Goal: Task Accomplishment & Management: Manage account settings

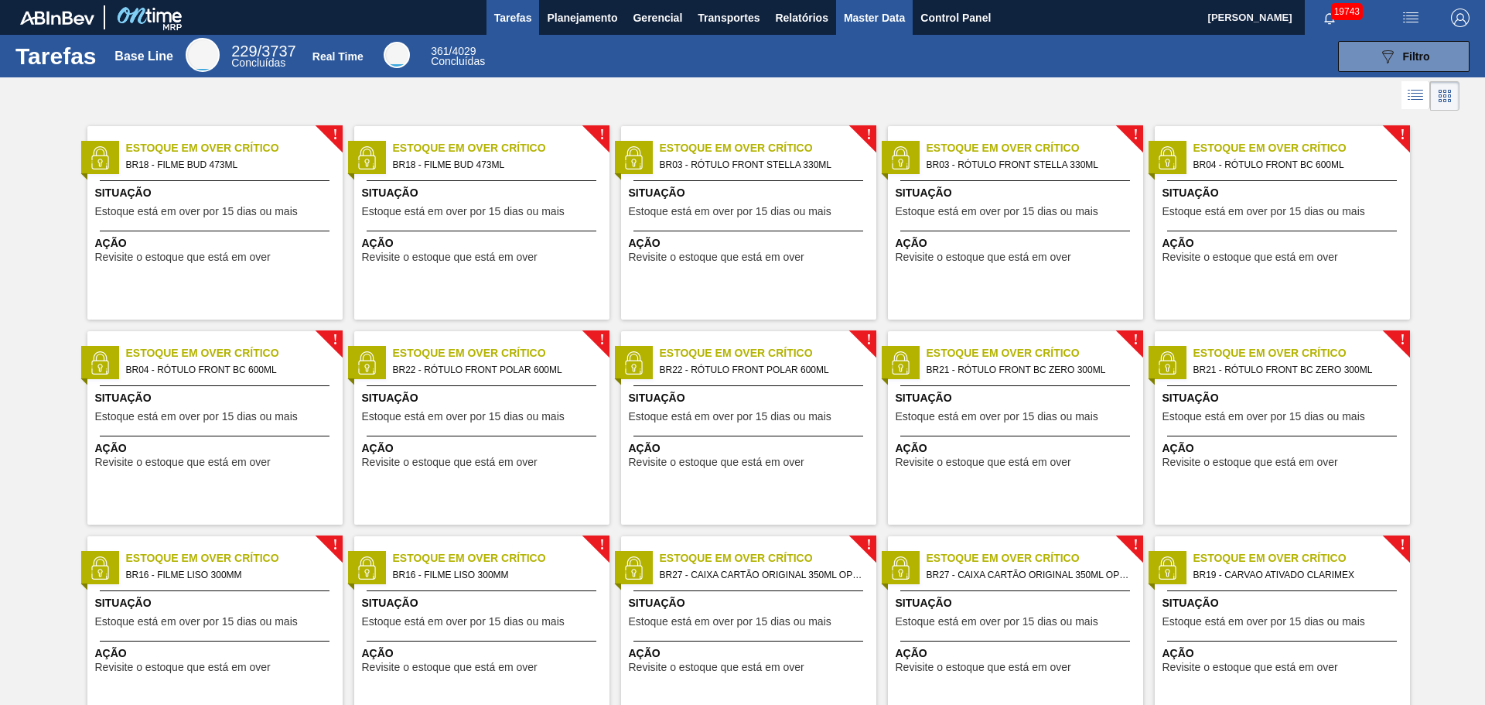
click at [889, 15] on span "Master Data" at bounding box center [874, 18] width 61 height 19
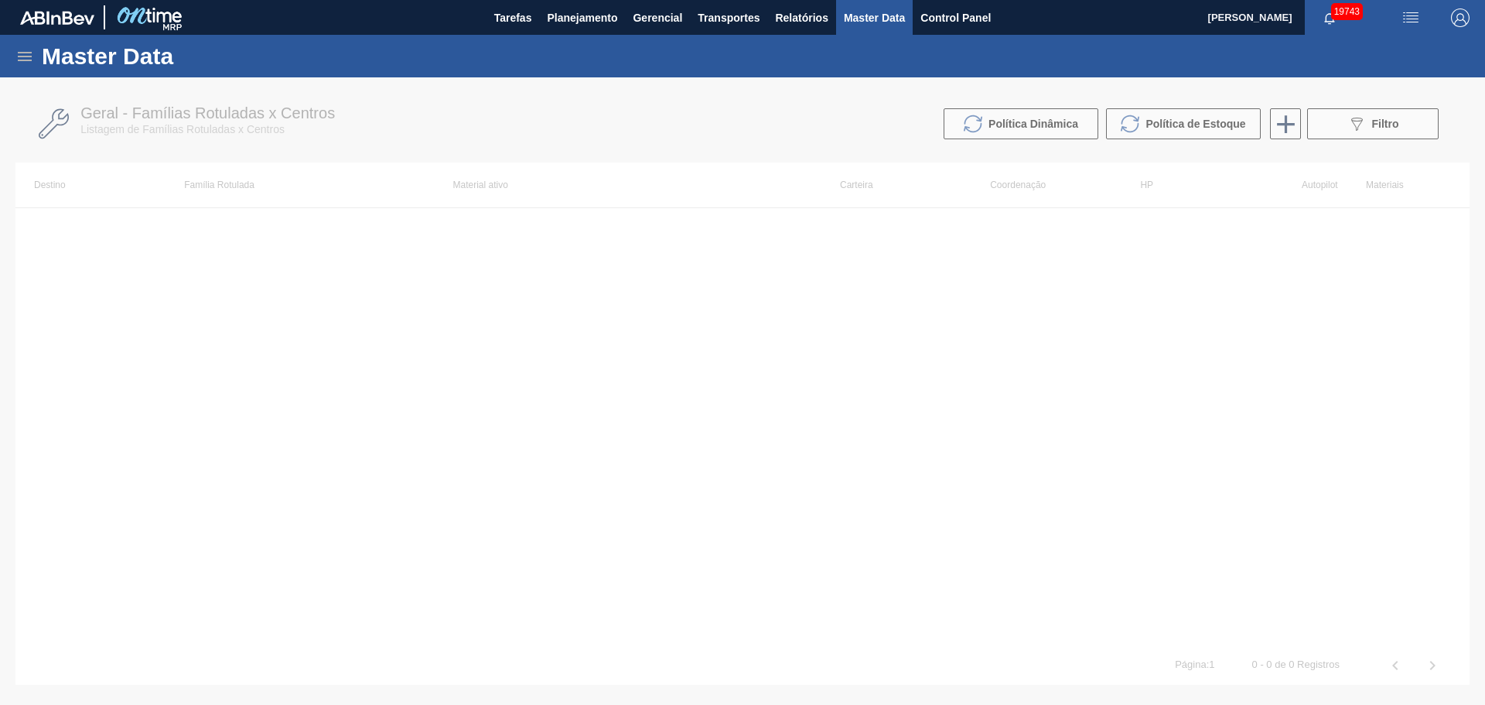
click at [24, 56] on icon at bounding box center [25, 56] width 14 height 9
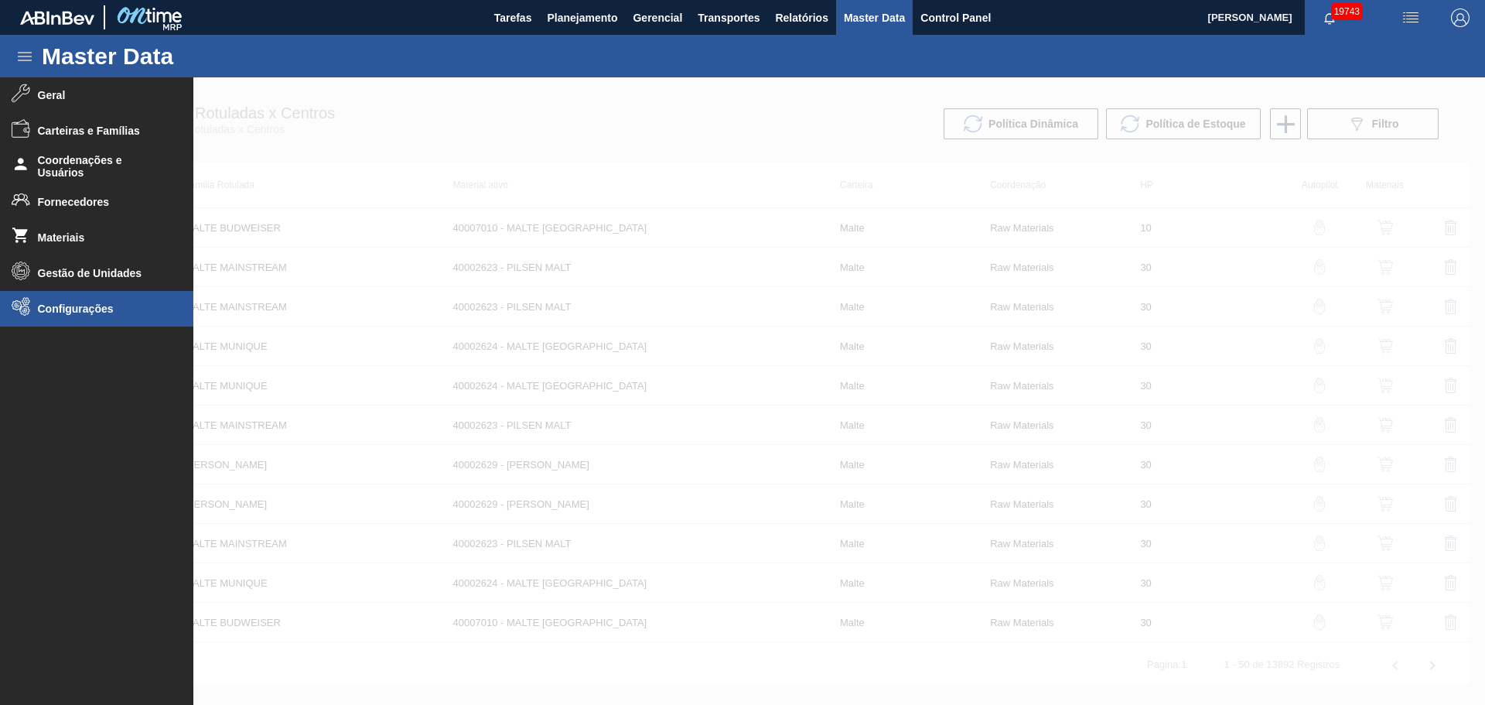
click at [82, 316] on li "Configurações" at bounding box center [96, 309] width 193 height 36
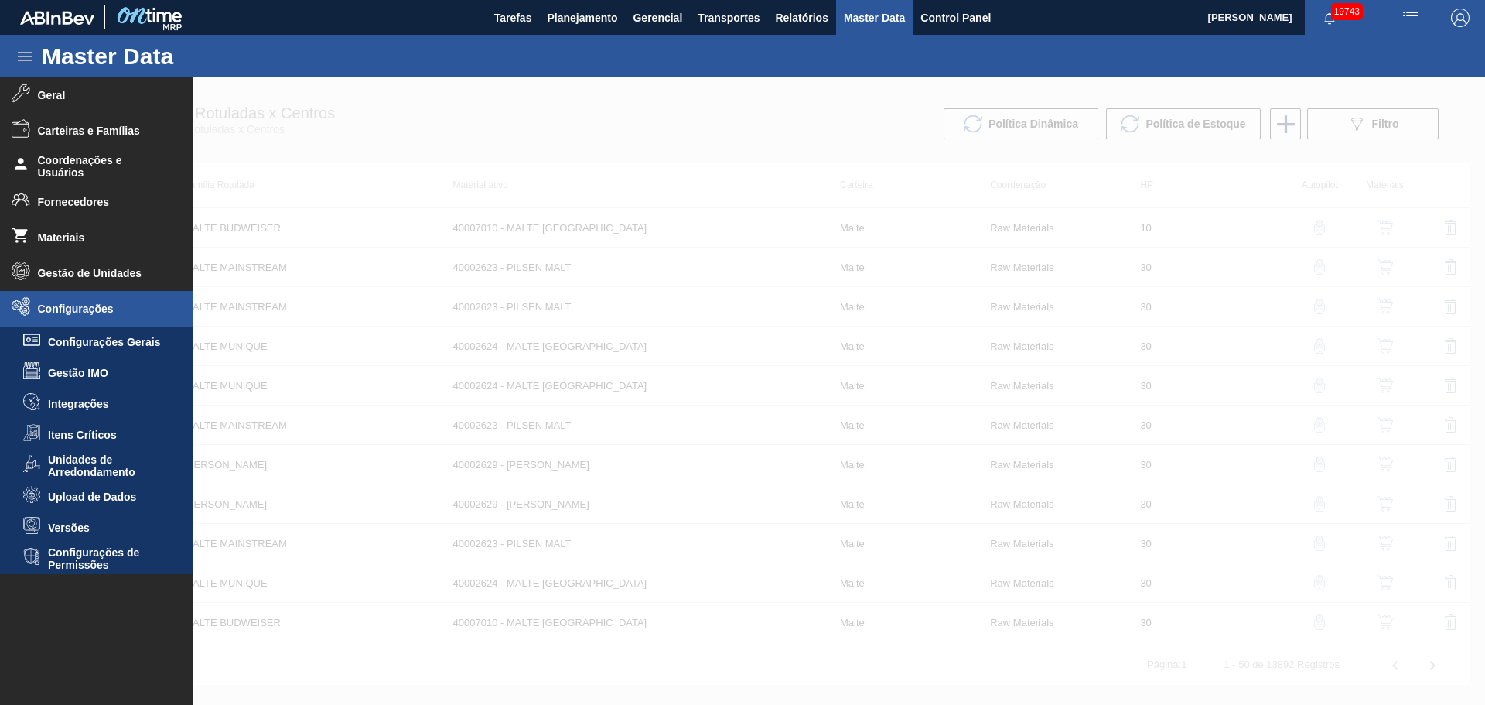
click at [97, 556] on span "Configurações de Permissões" at bounding box center [107, 558] width 119 height 25
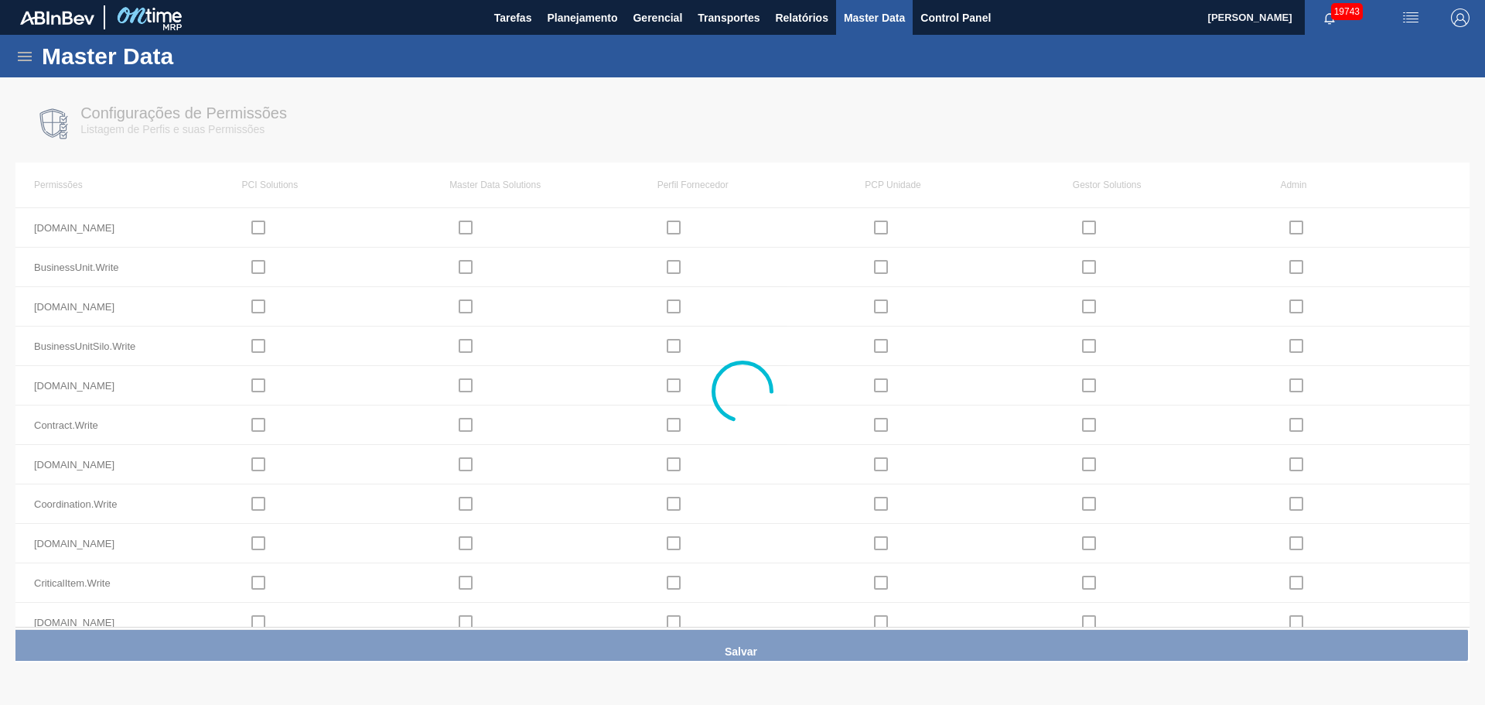
checkbox input "true"
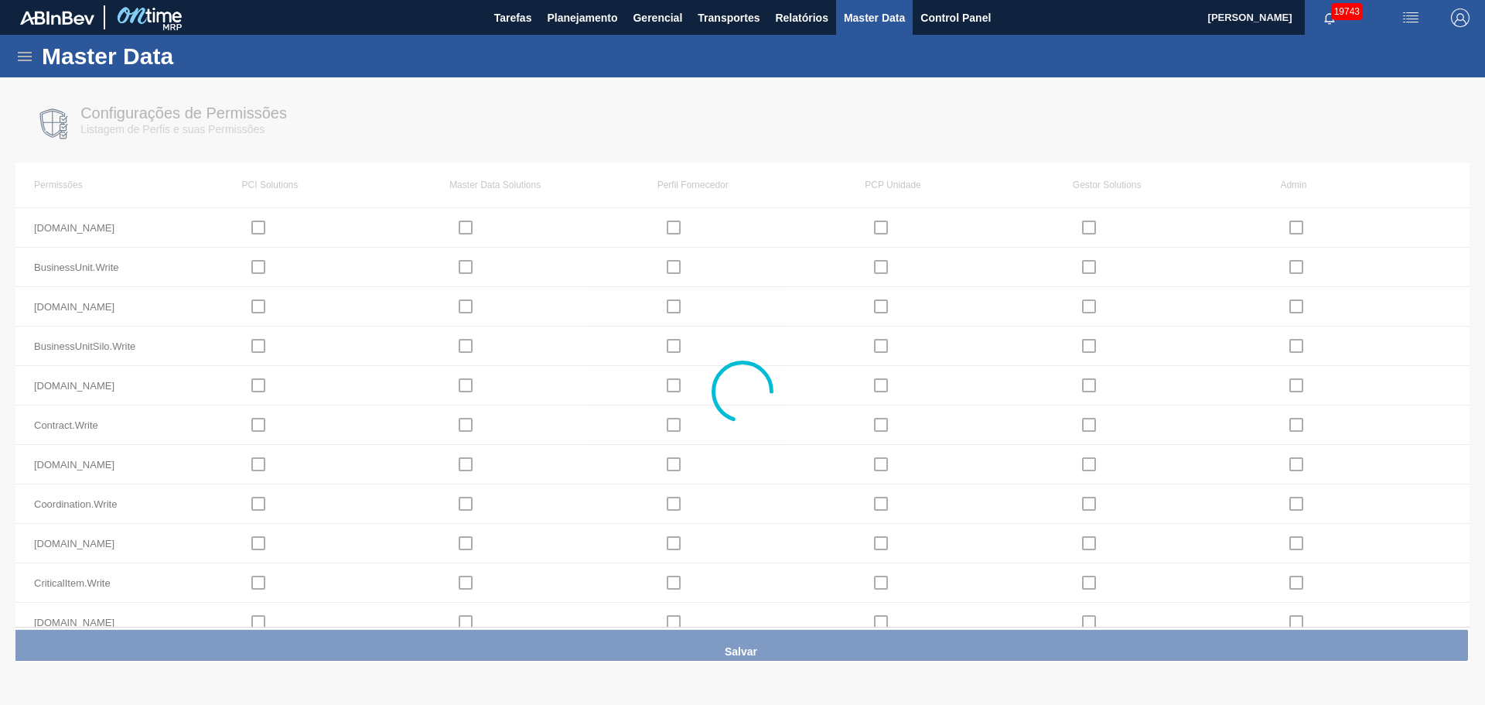
checkbox input "true"
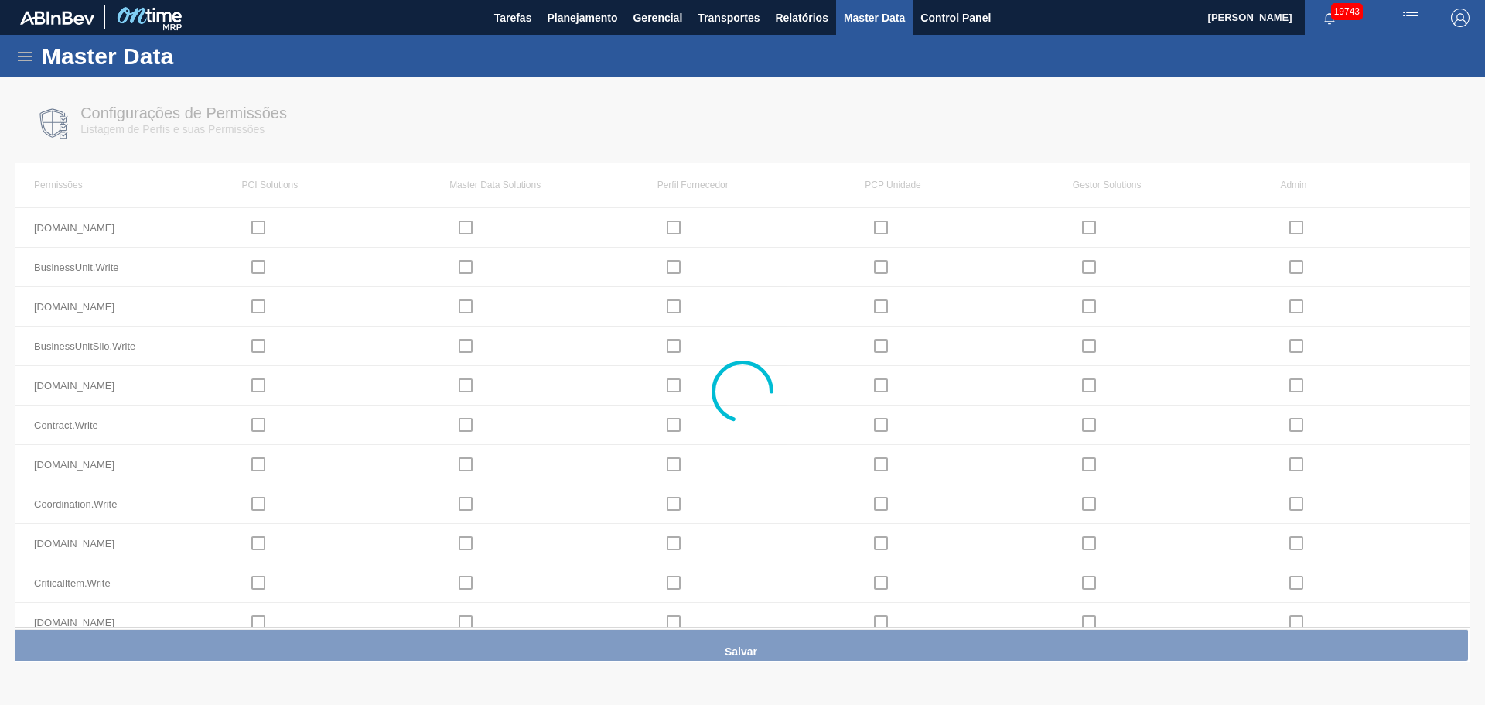
checkbox input "true"
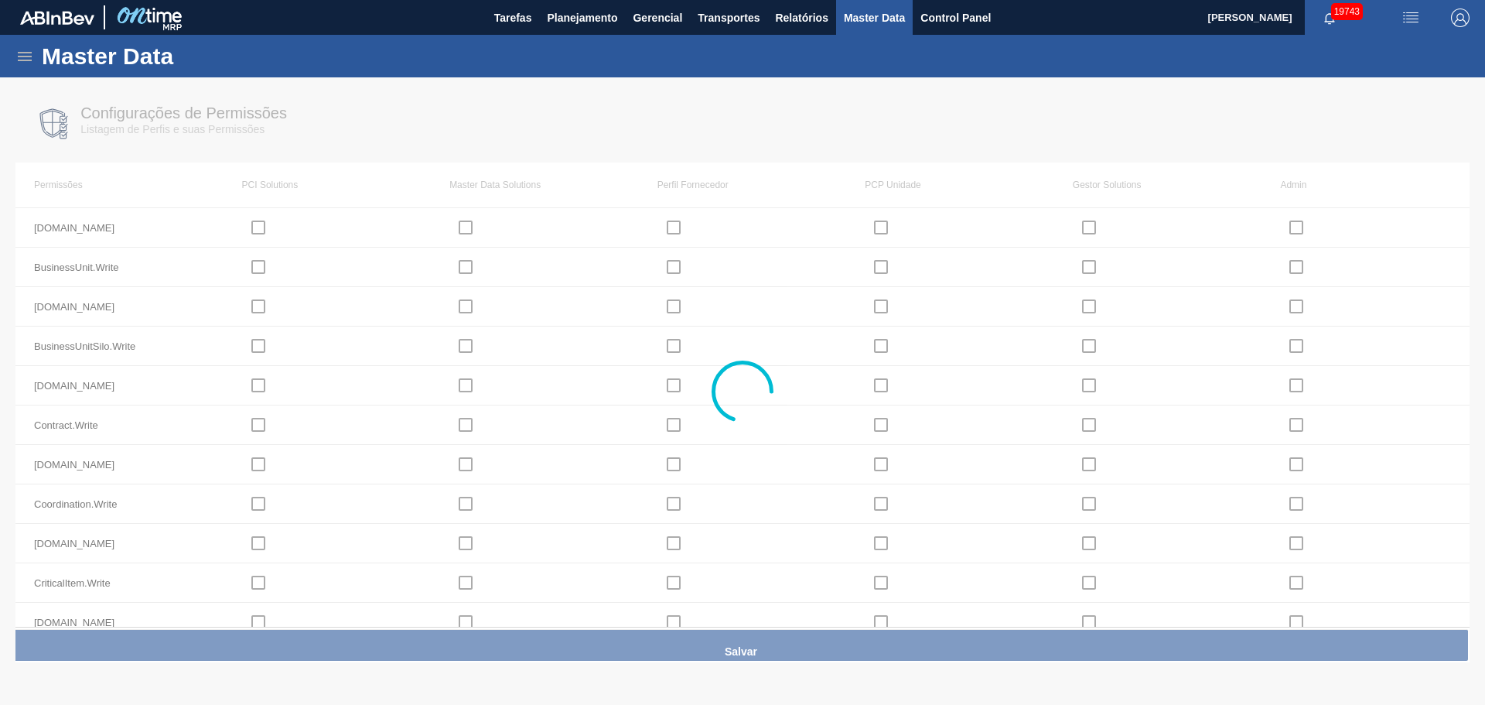
checkbox input "true"
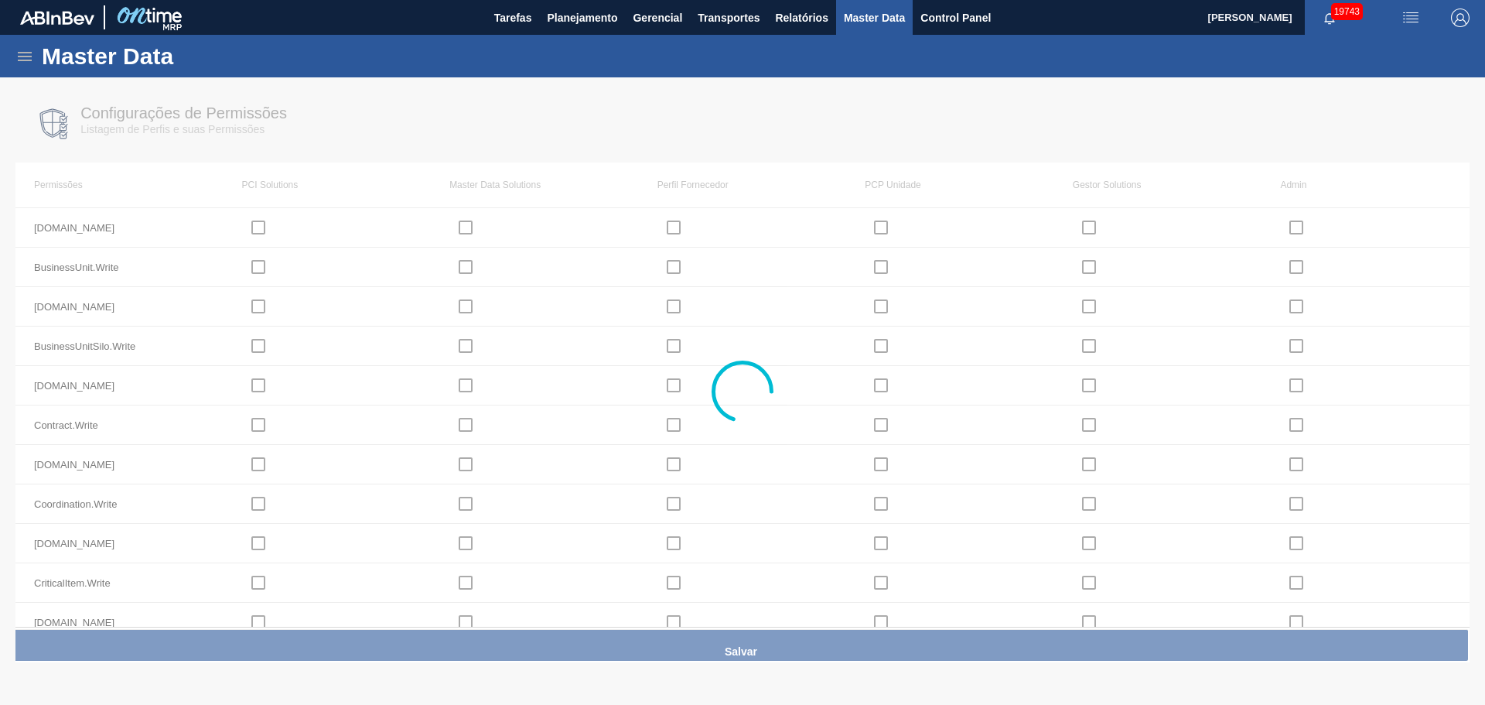
checkbox input "true"
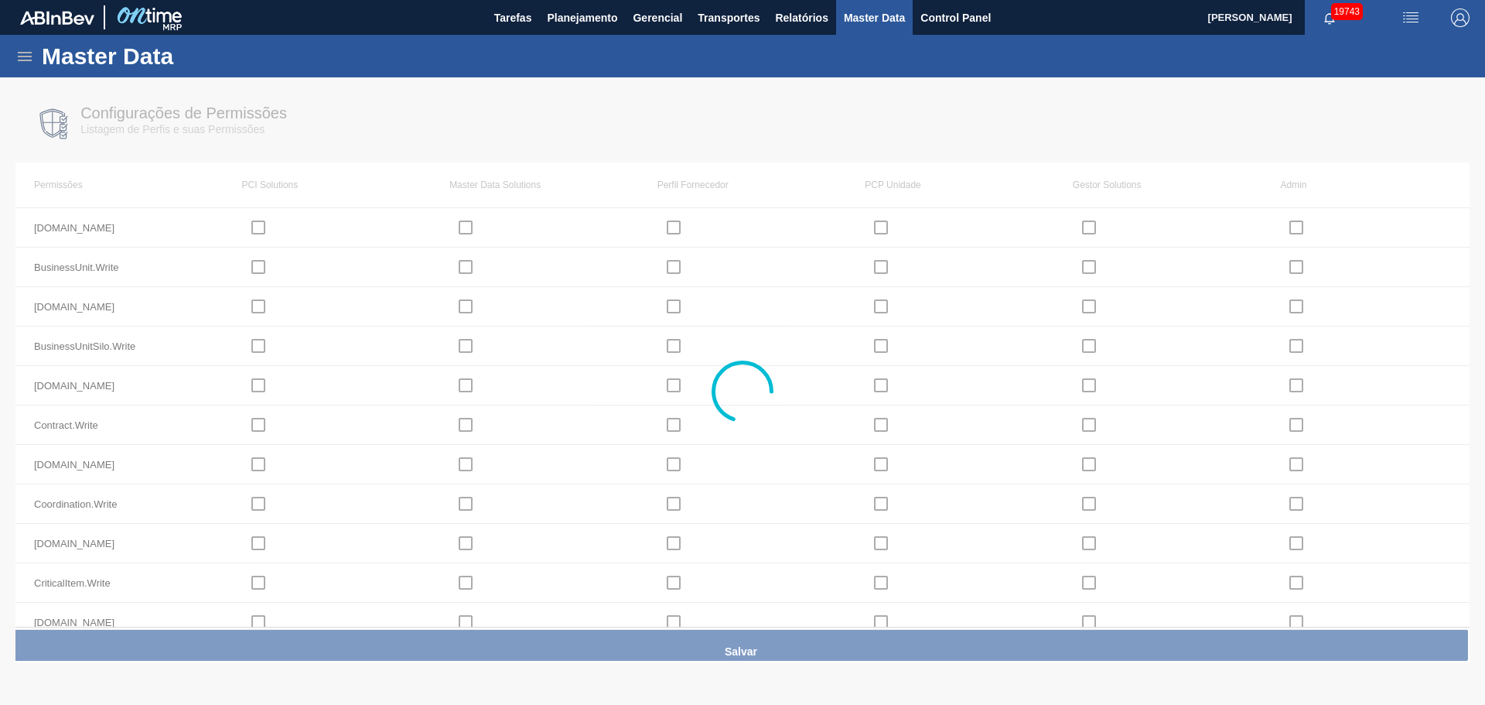
checkbox input "true"
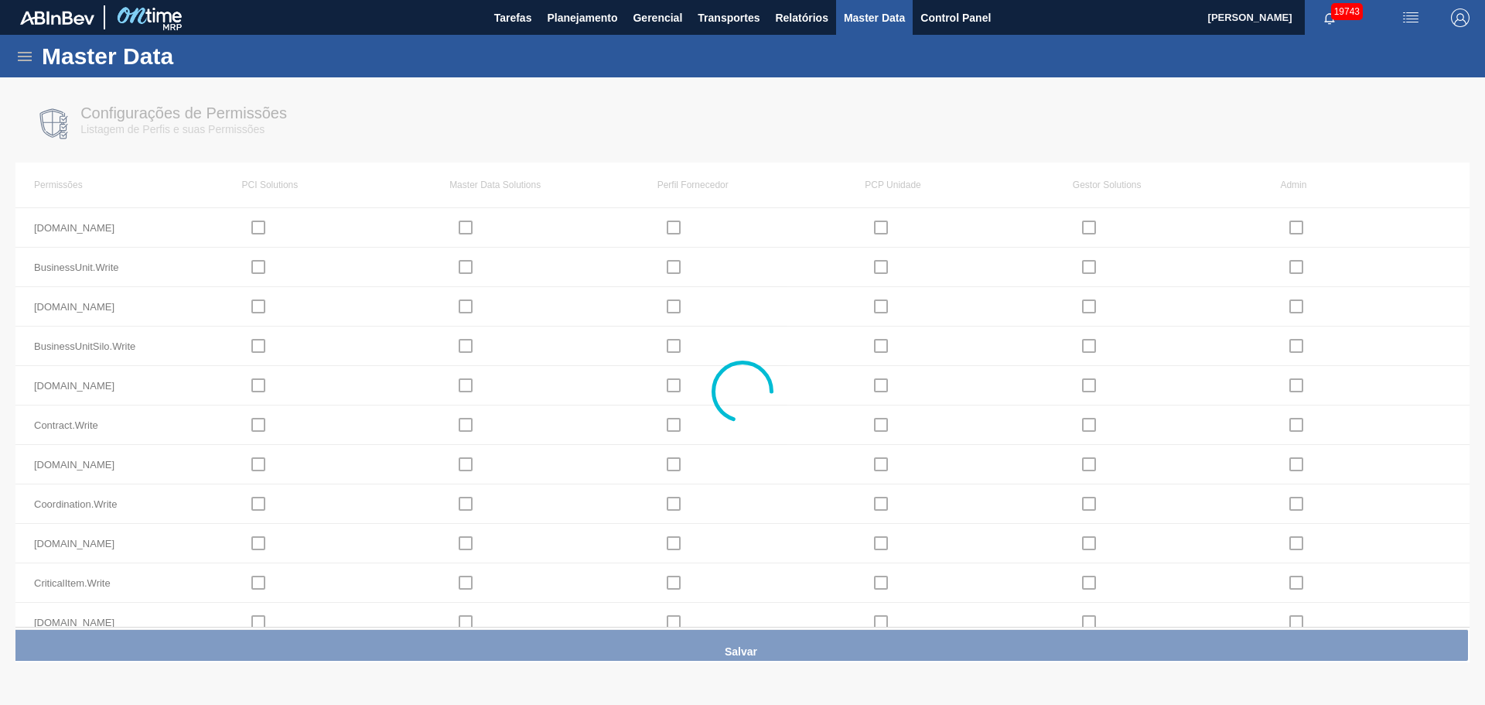
checkbox input "true"
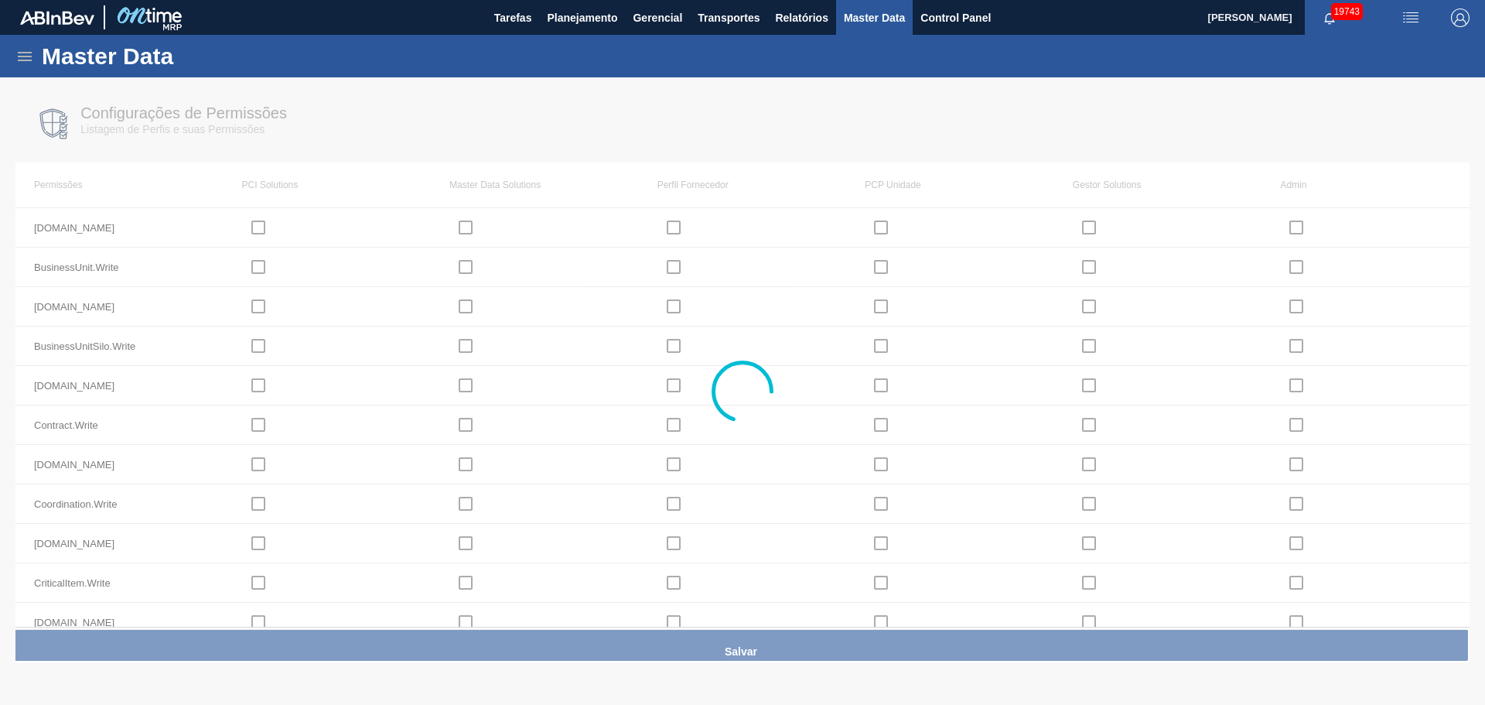
checkbox input "true"
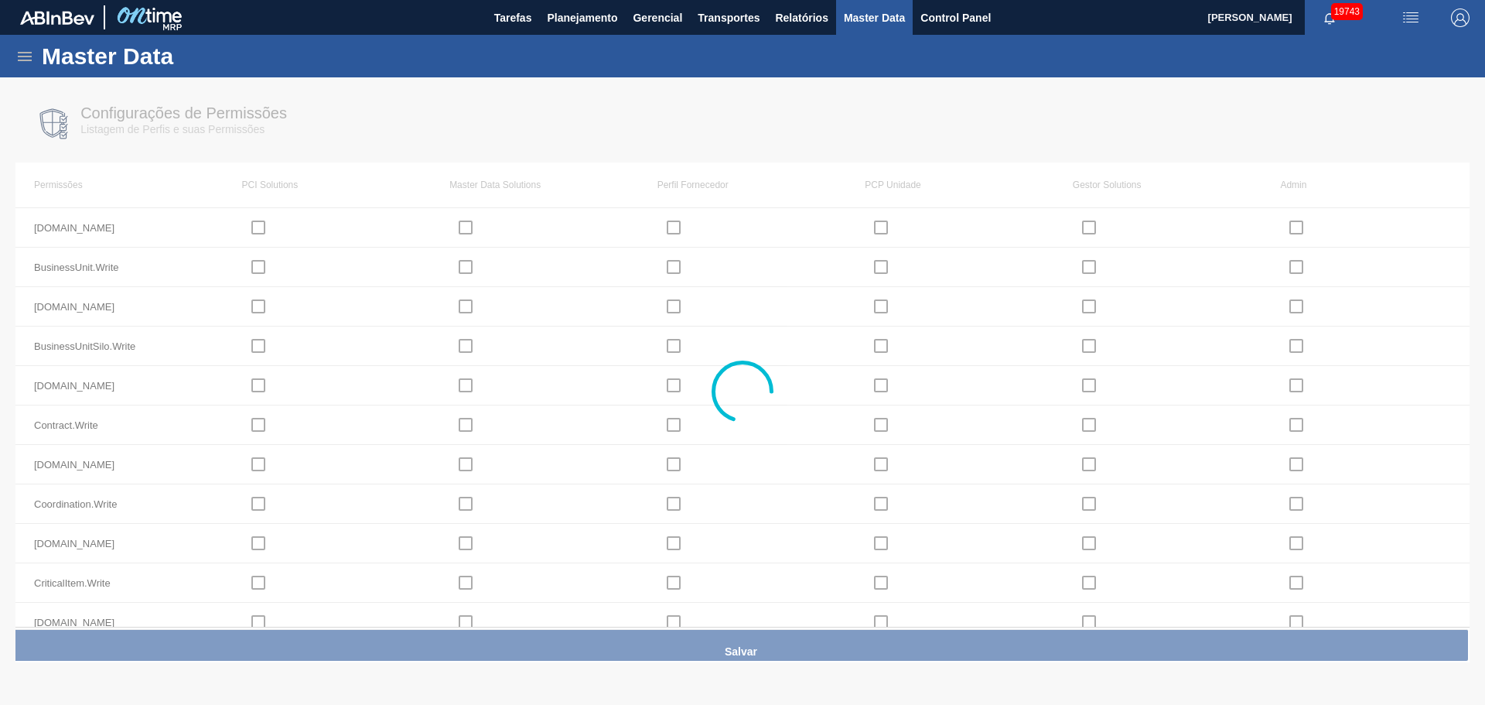
checkbox input "true"
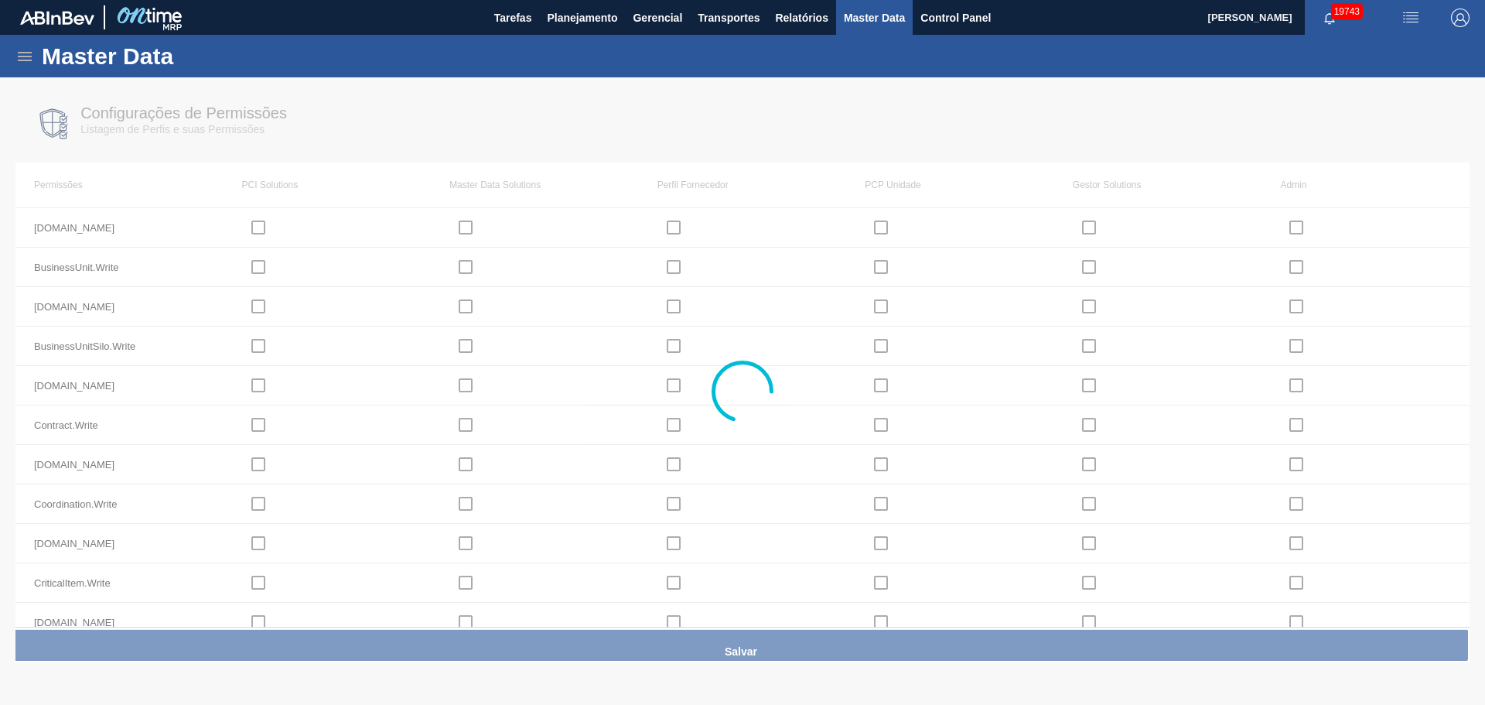
checkbox input "true"
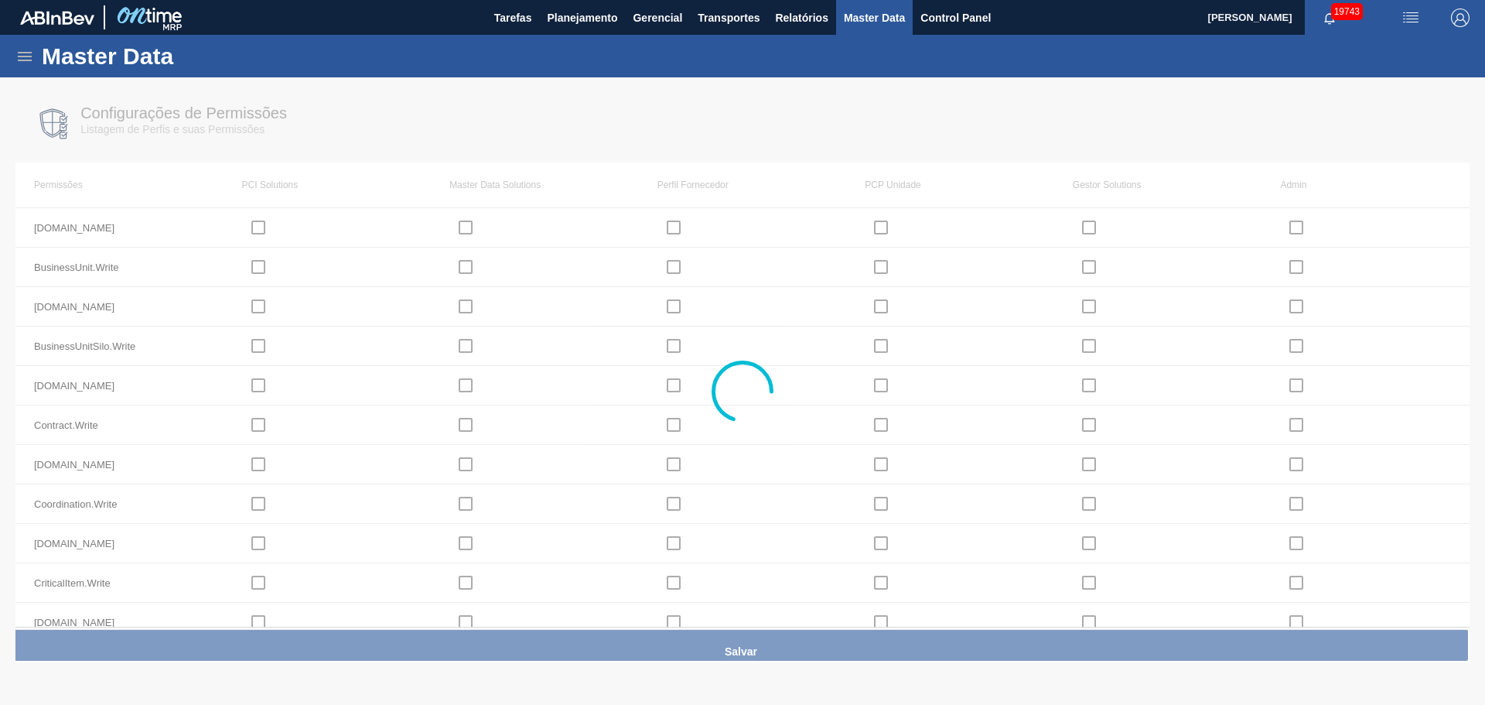
checkbox input "true"
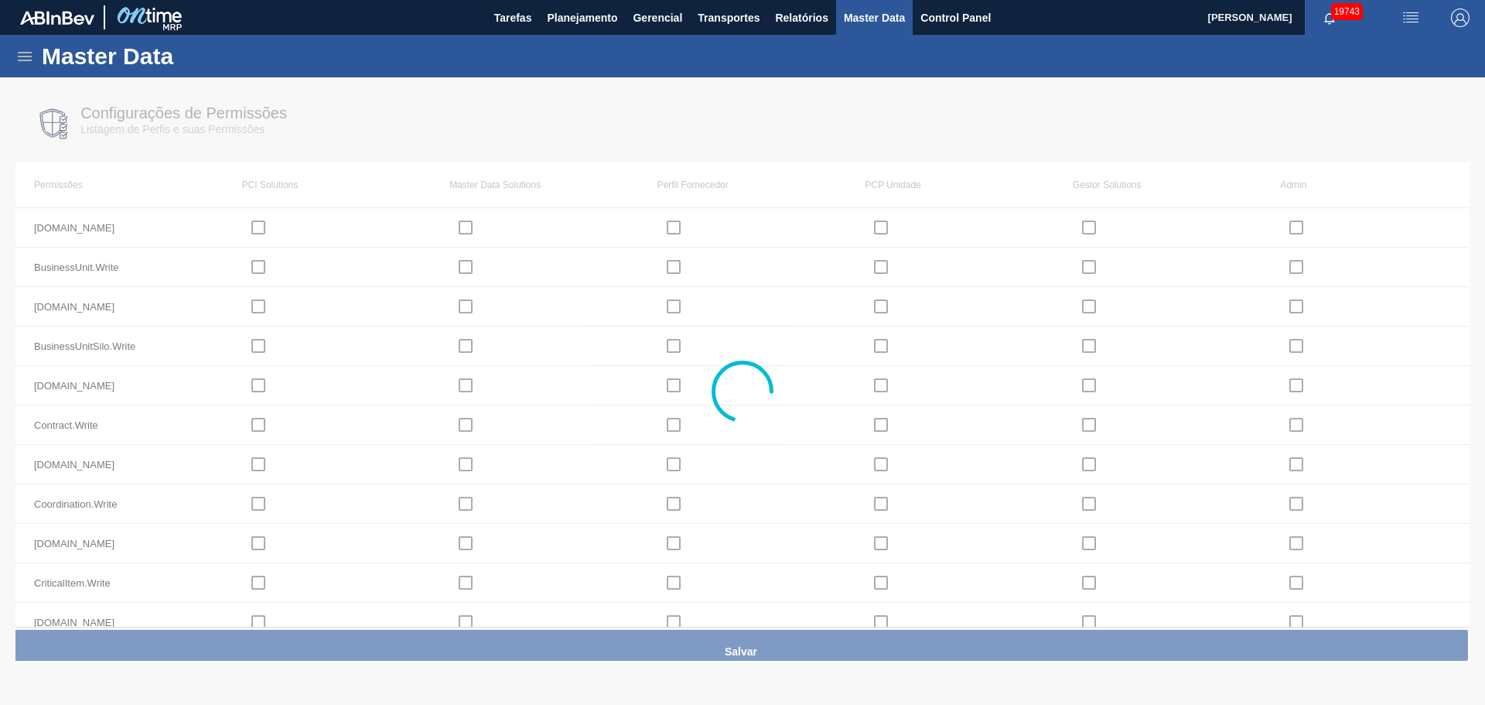
checkbox input "true"
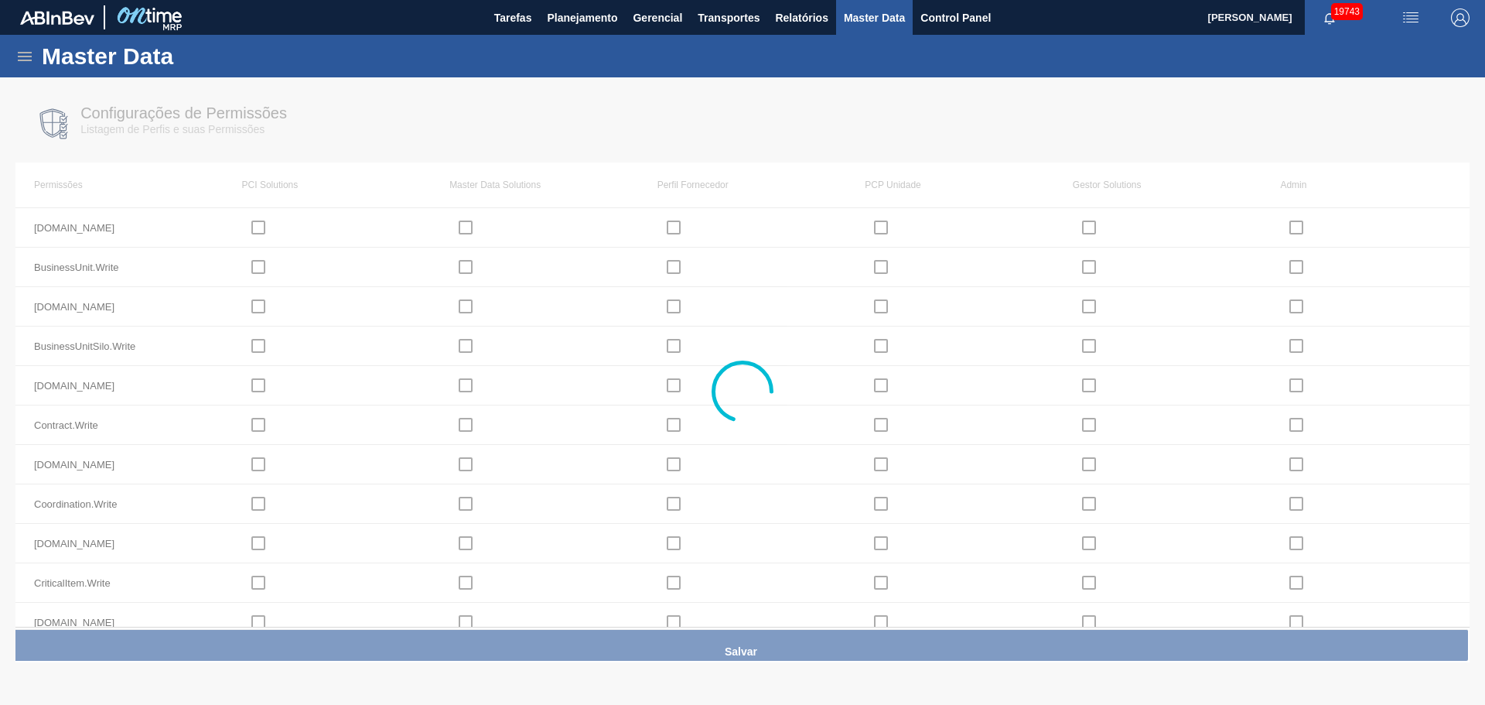
checkbox input "true"
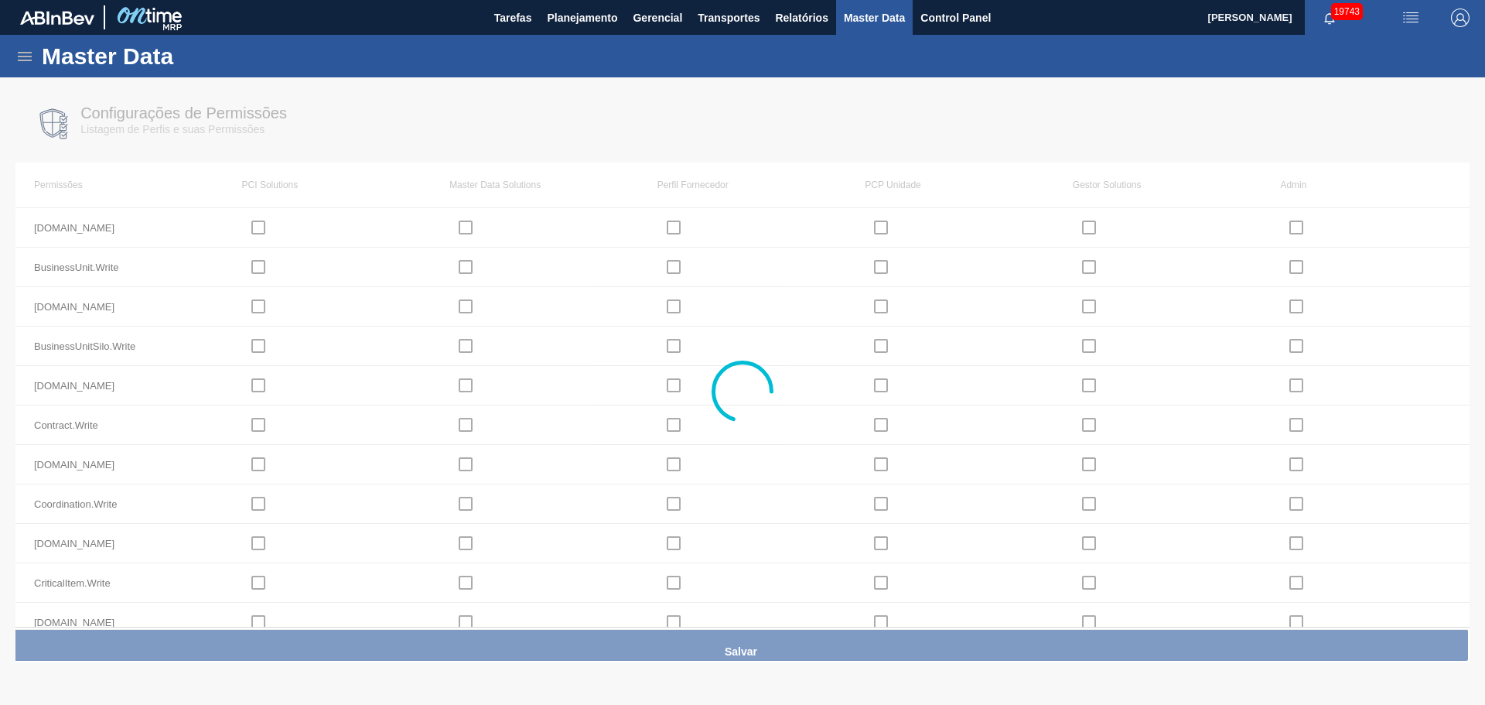
checkbox input "true"
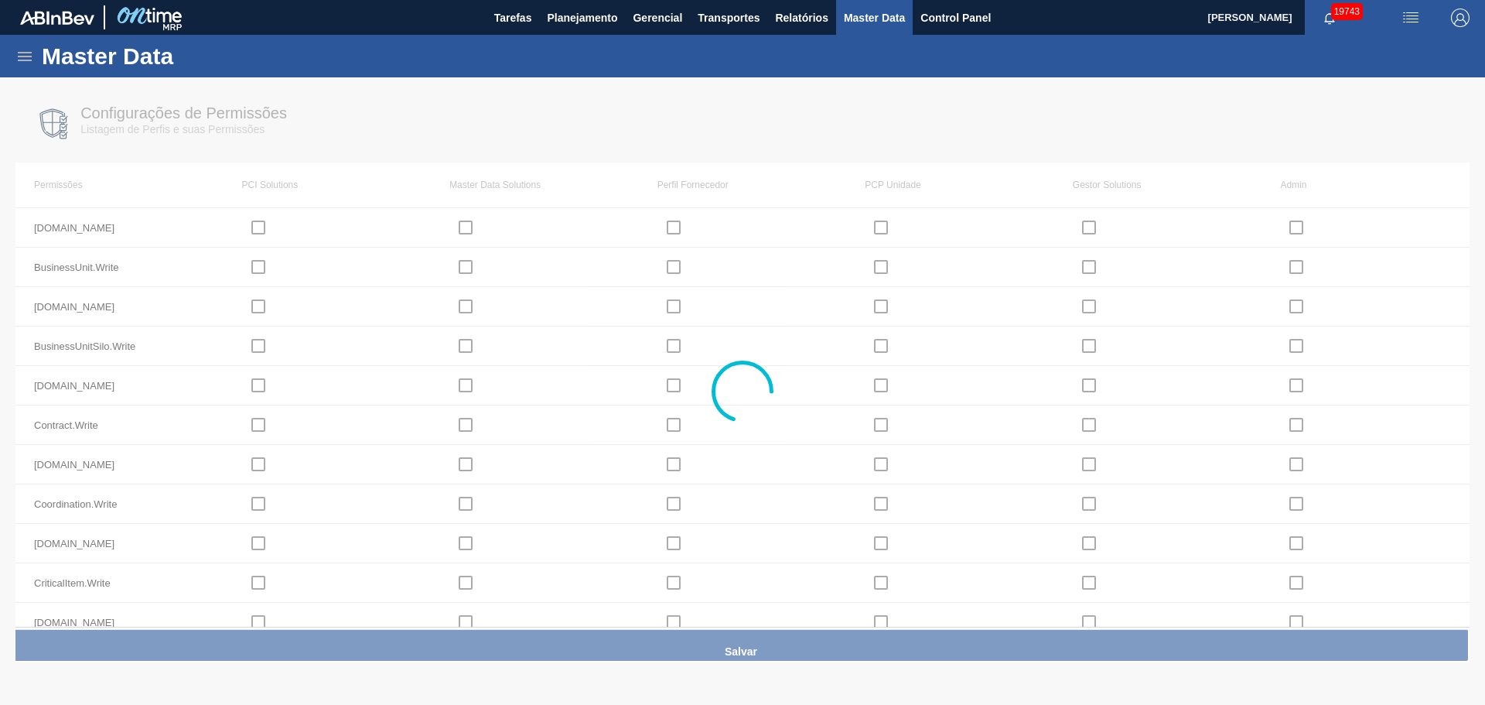
checkbox input "true"
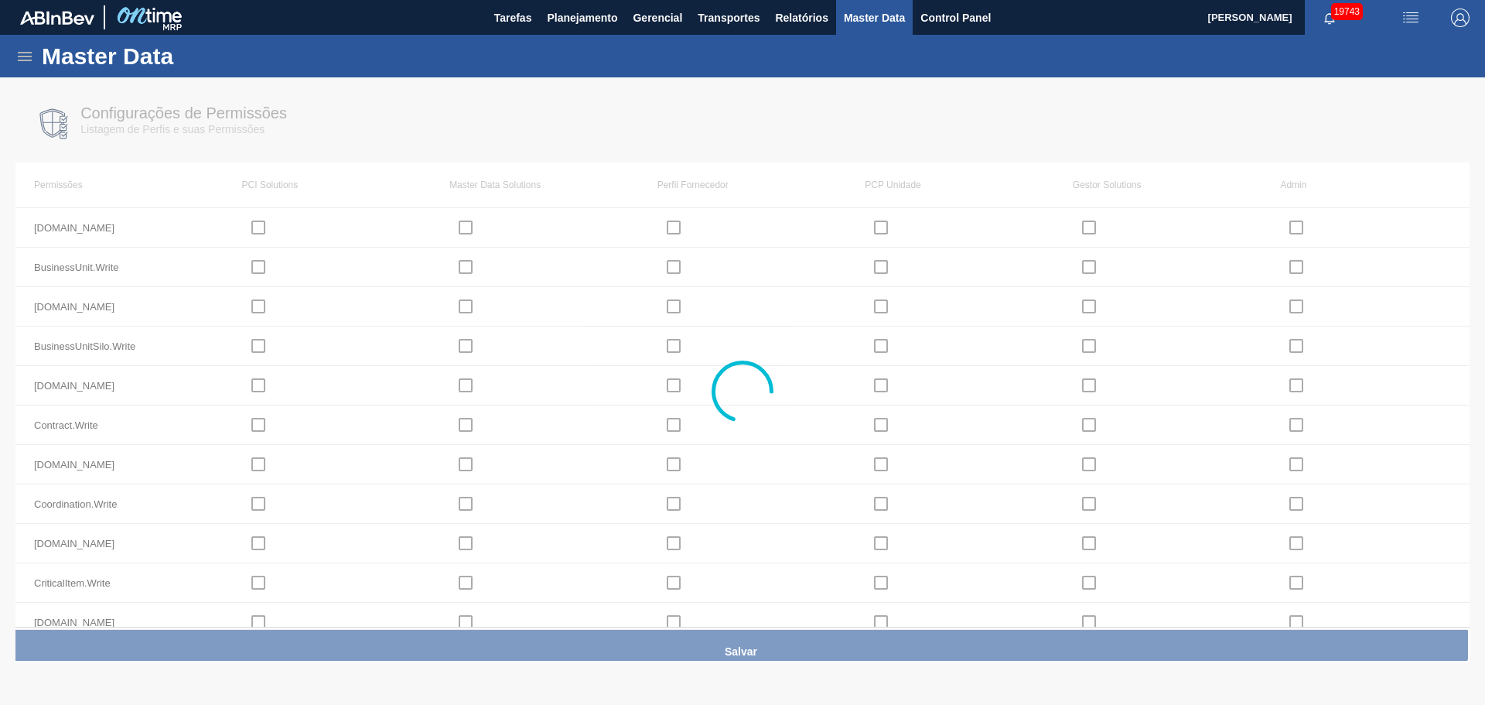
checkbox input "true"
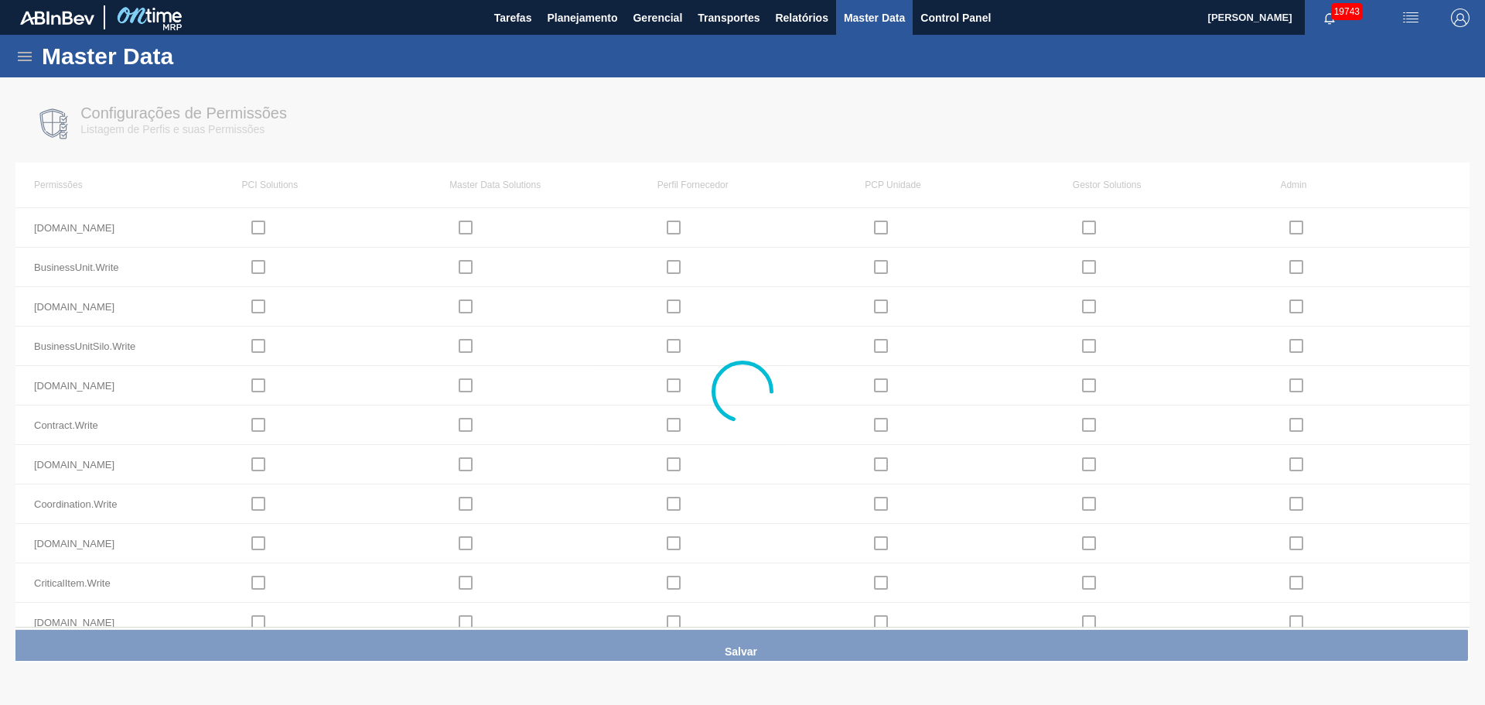
checkbox input "true"
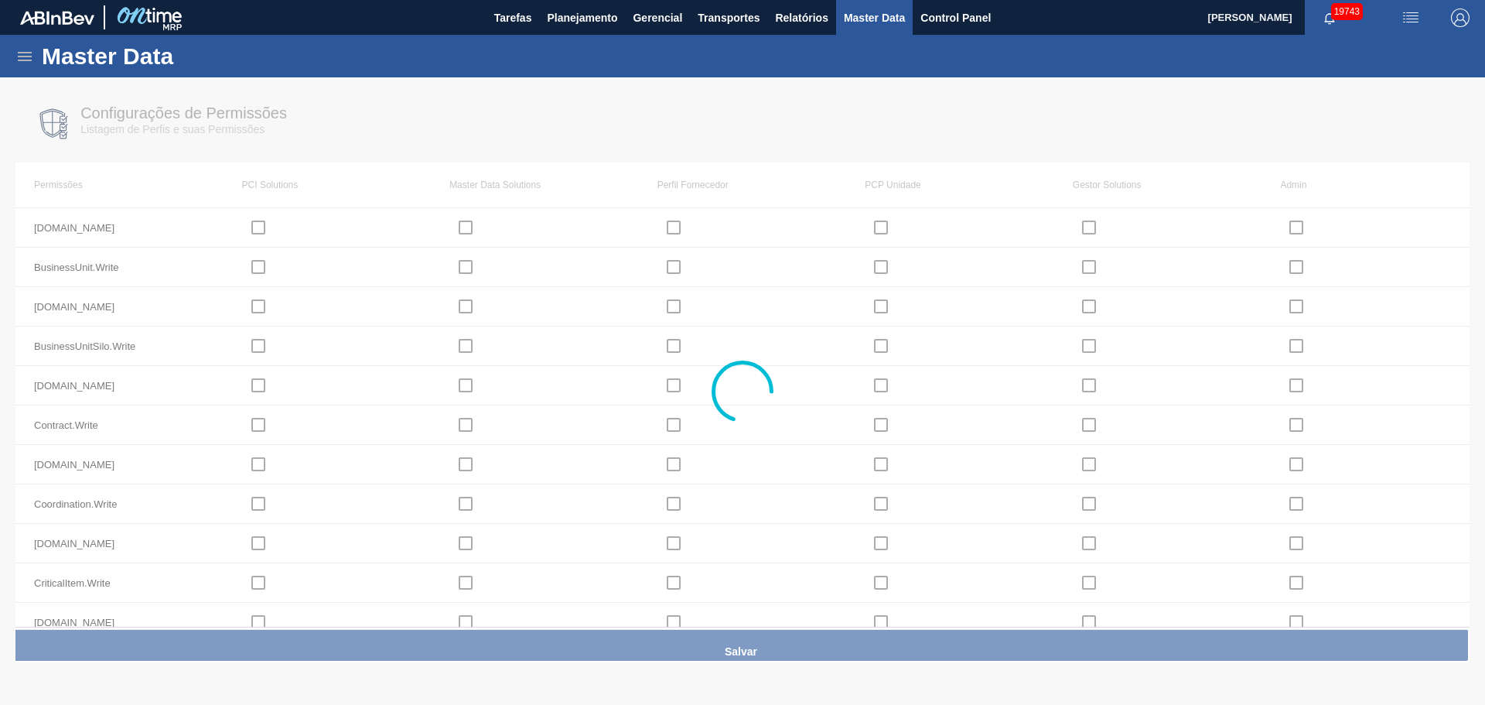
checkbox input "true"
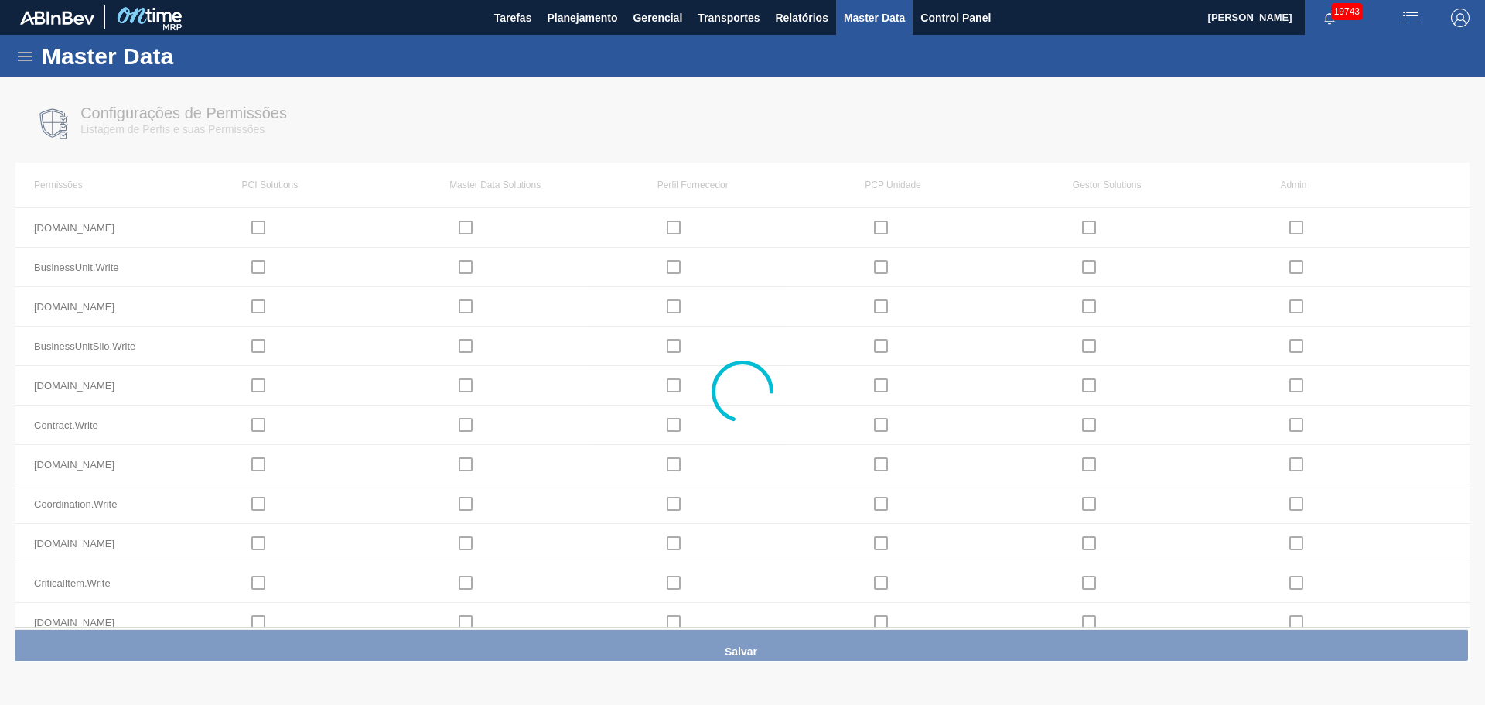
checkbox input "true"
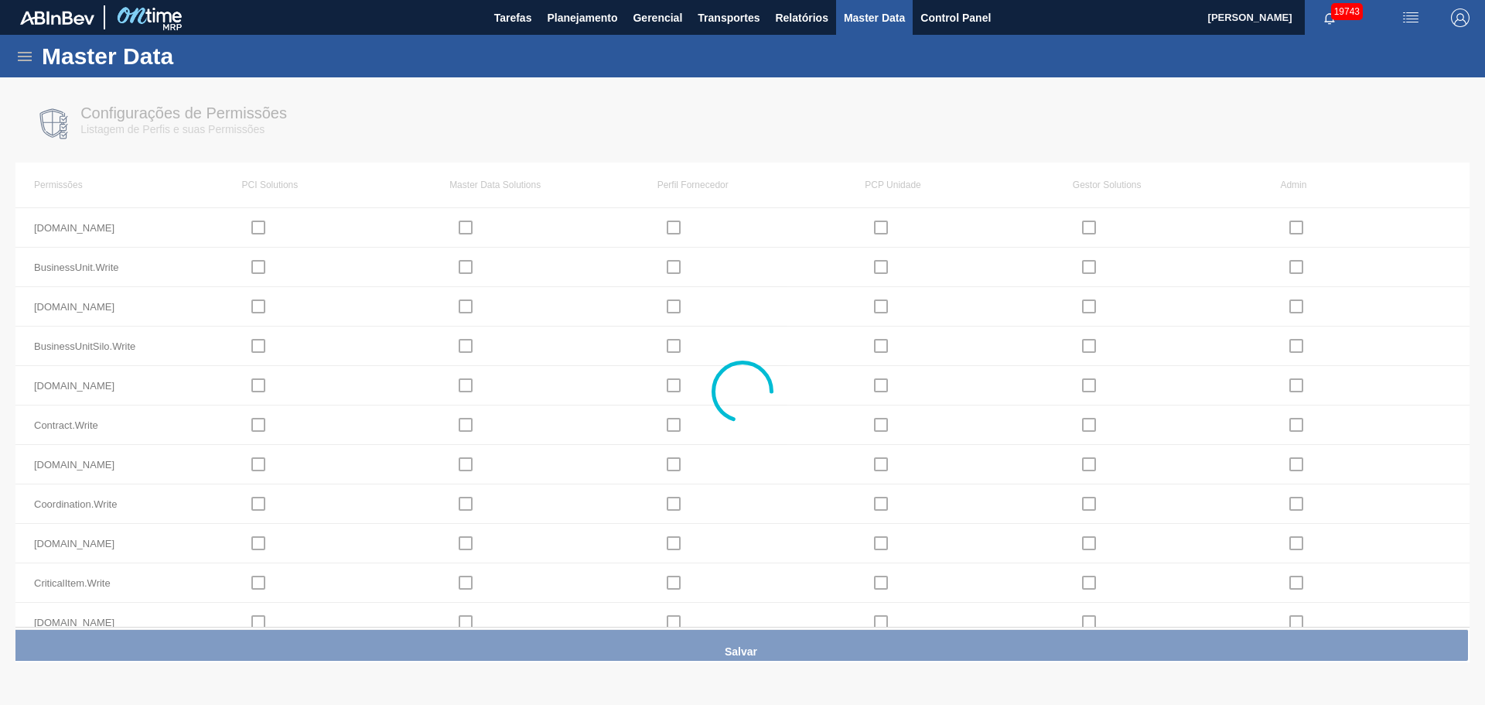
checkbox input "true"
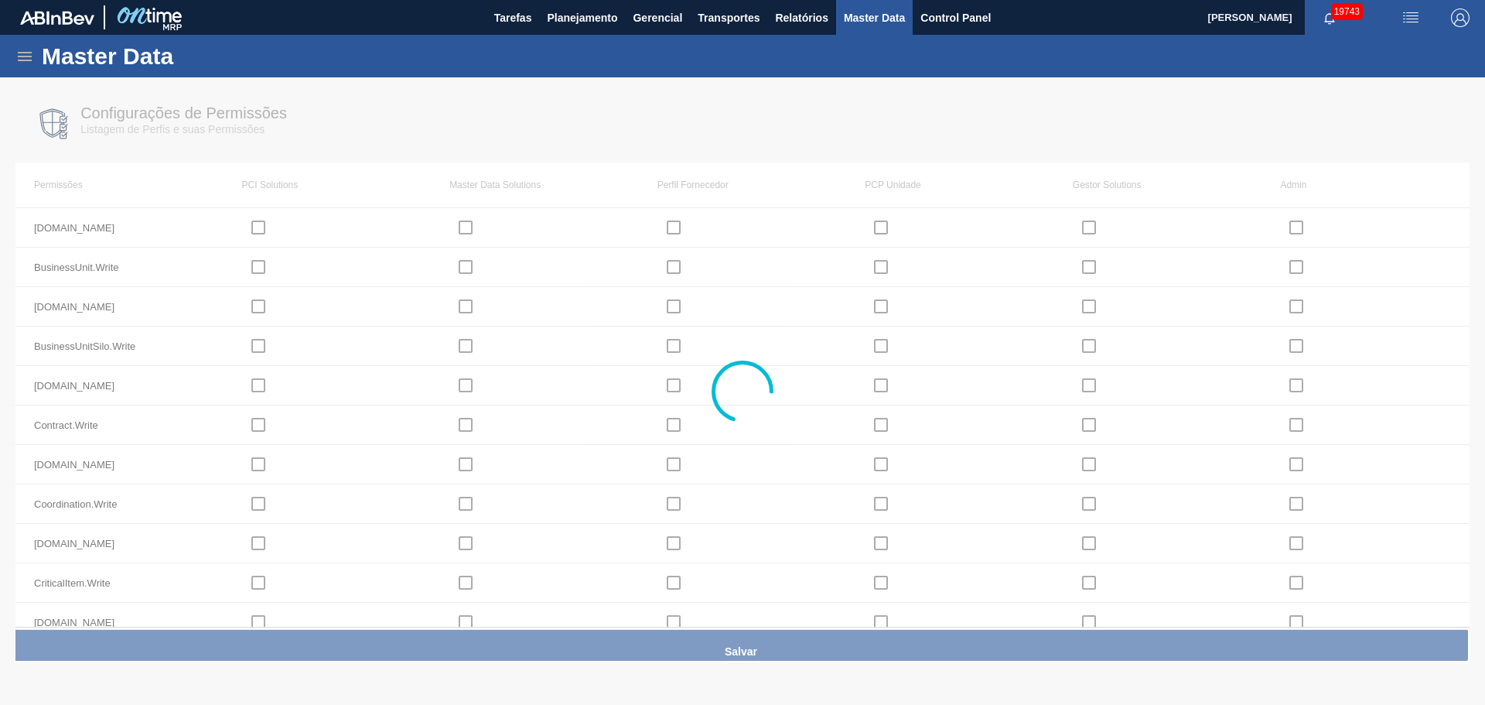
checkbox input "true"
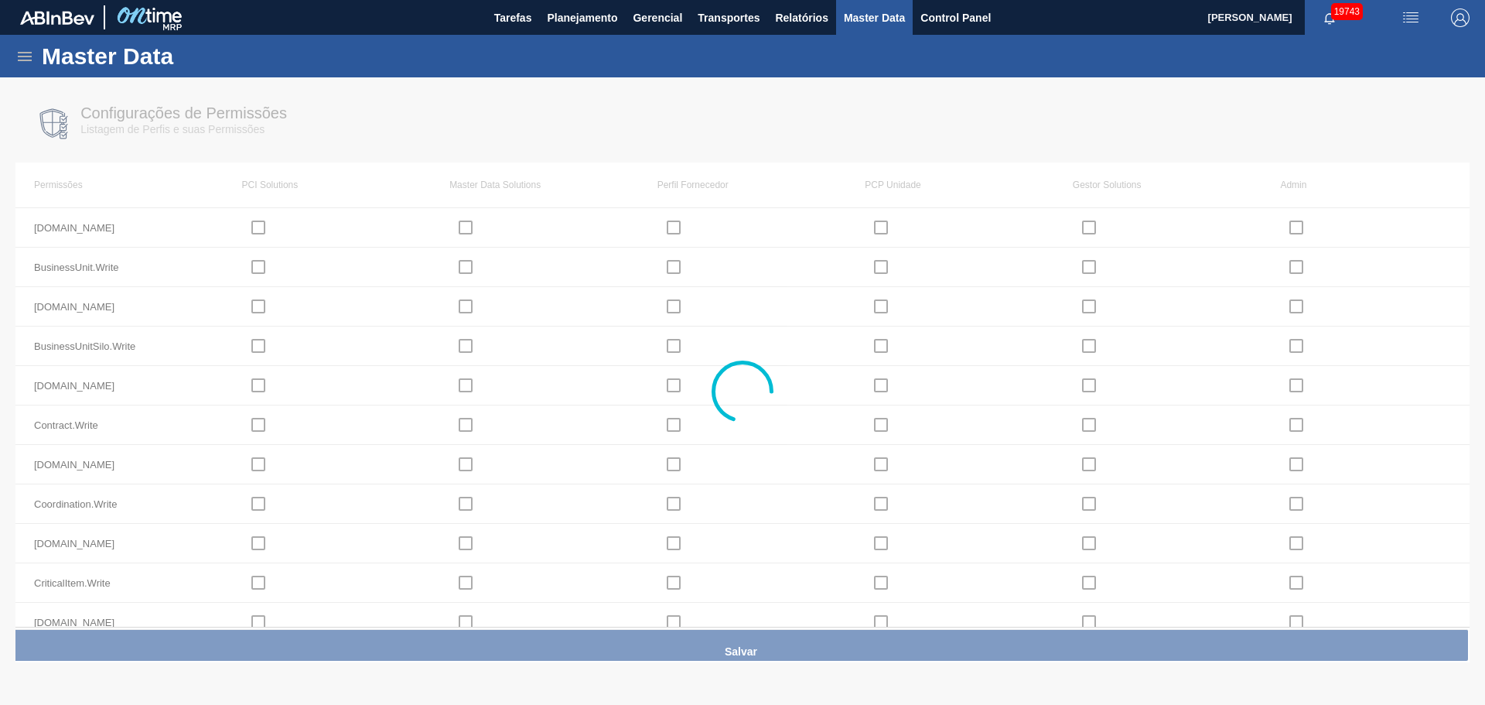
checkbox input "true"
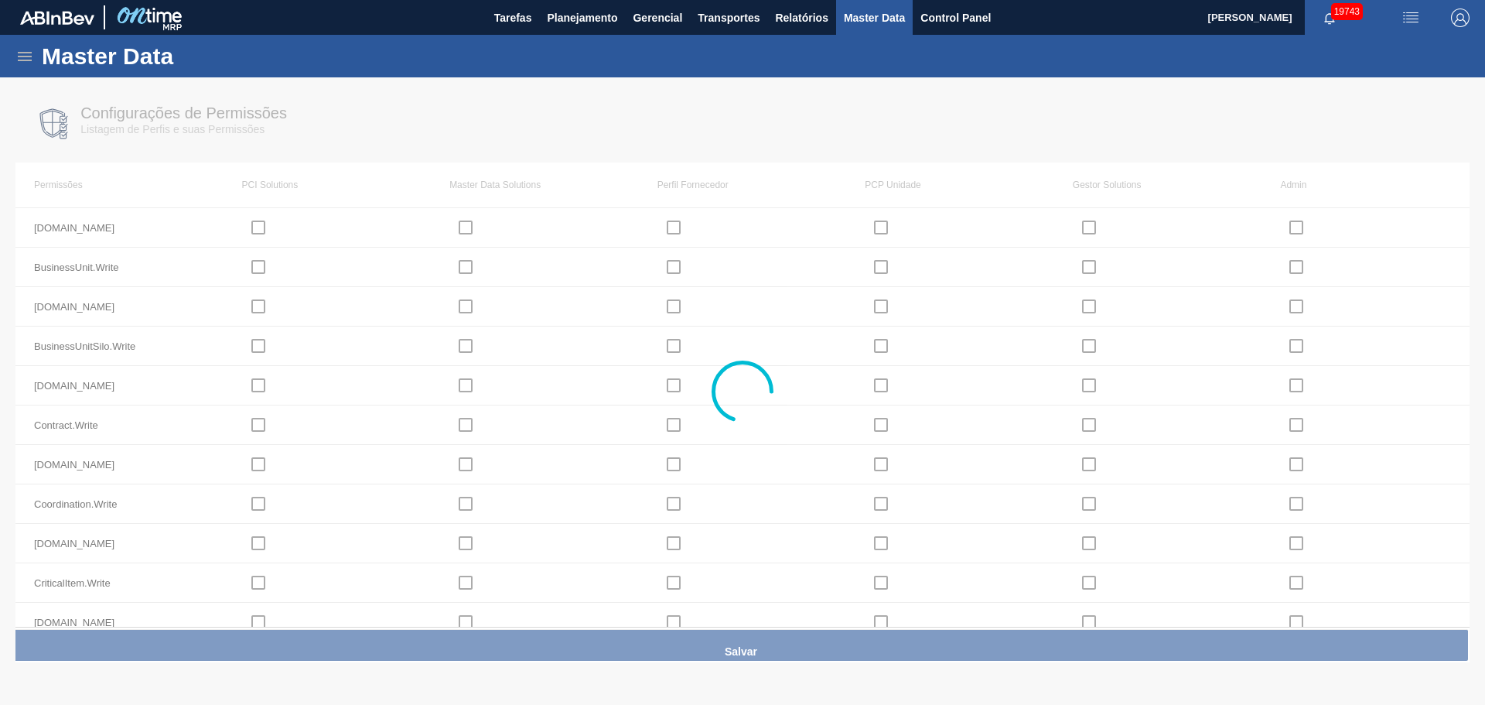
checkbox input "true"
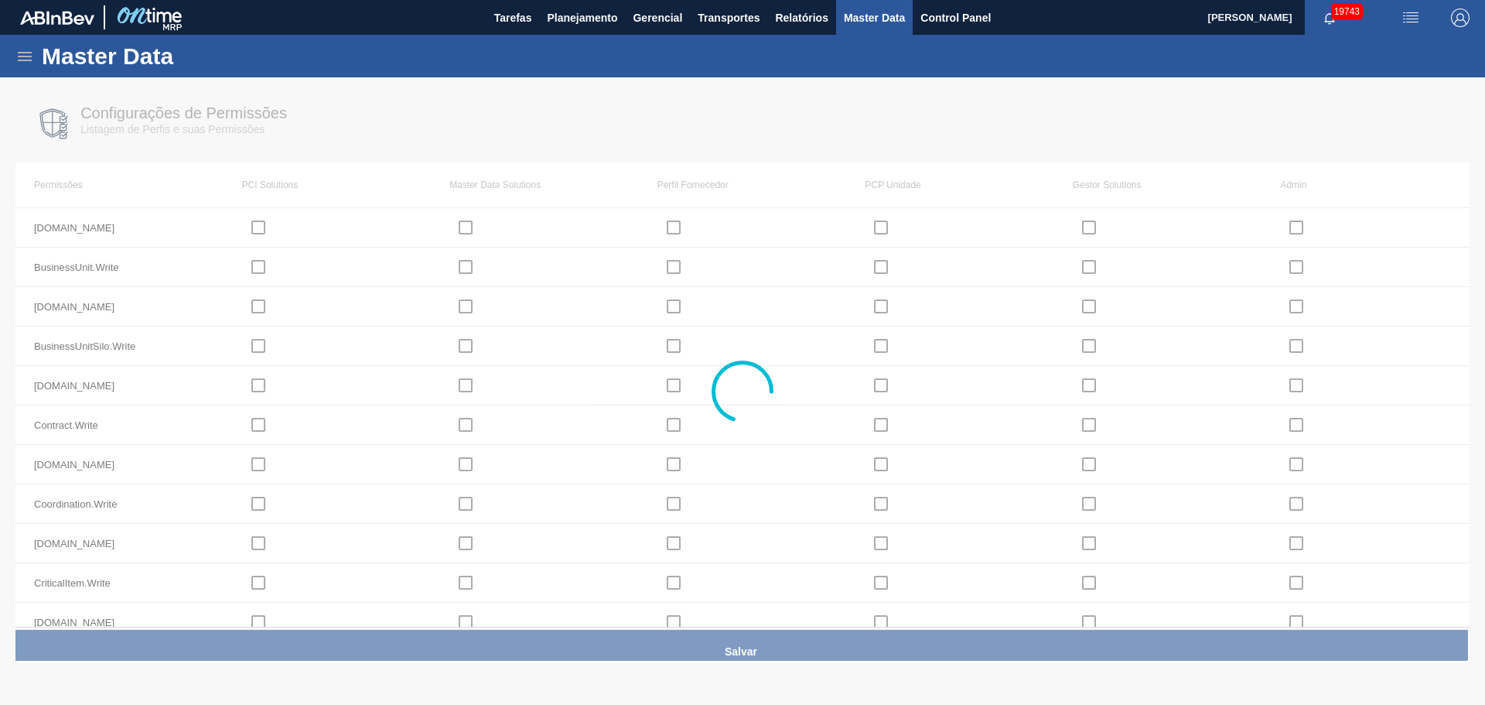
checkbox input "true"
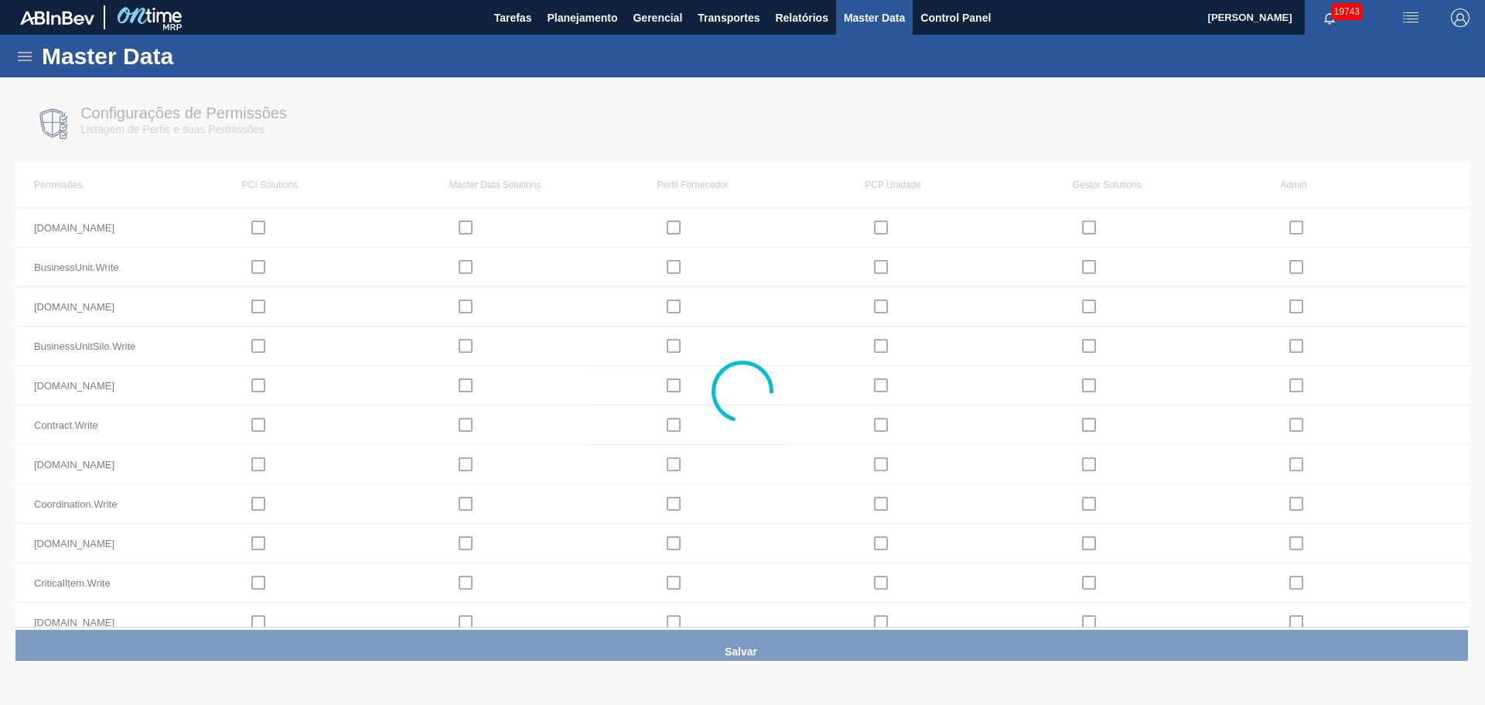
checkbox input "true"
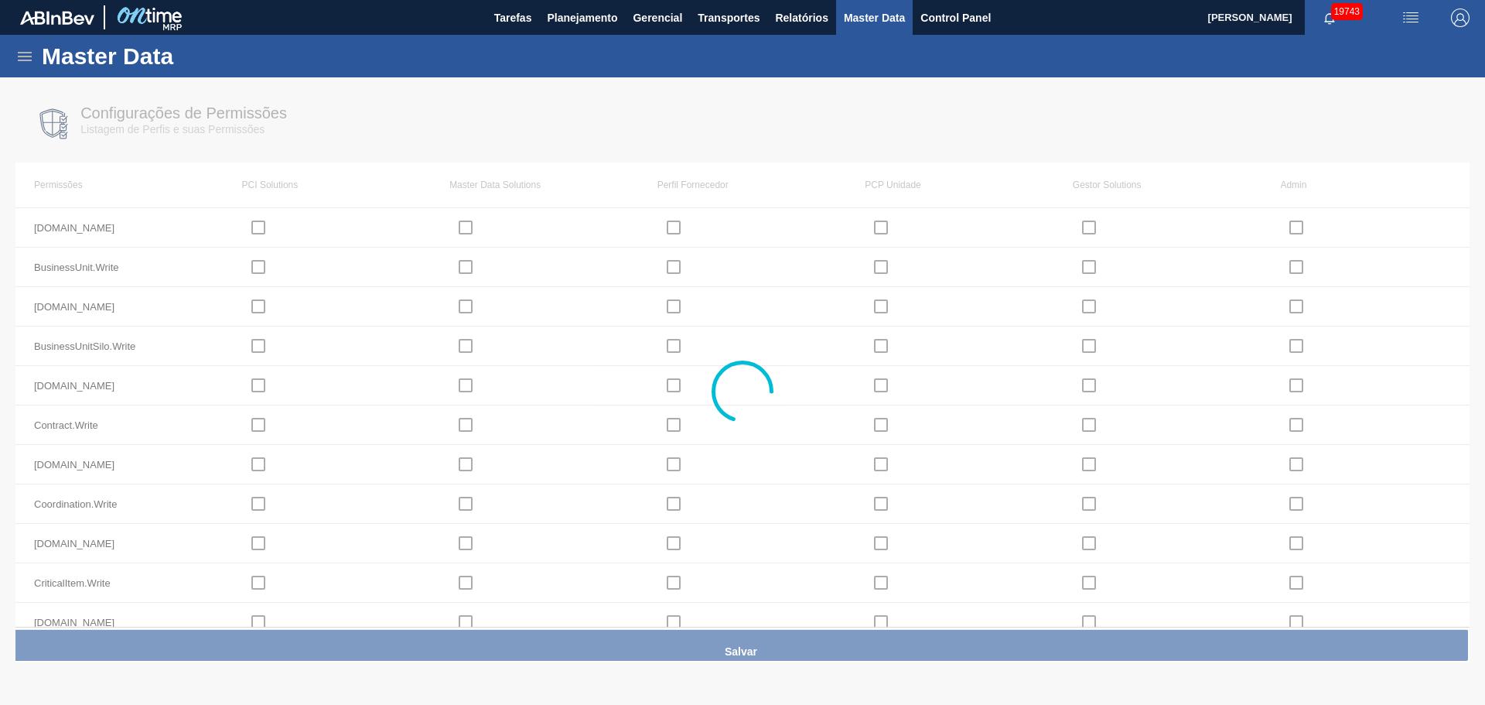
checkbox input "true"
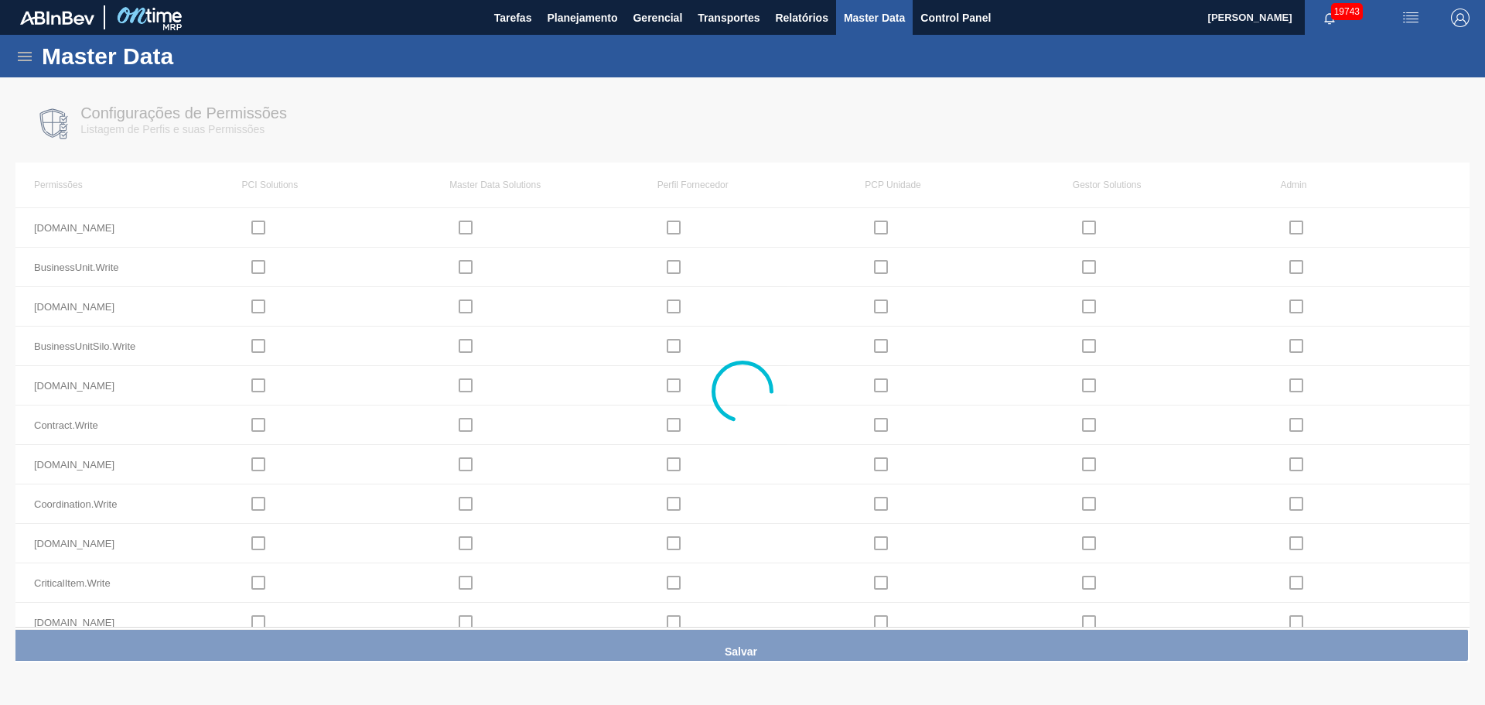
checkbox input "true"
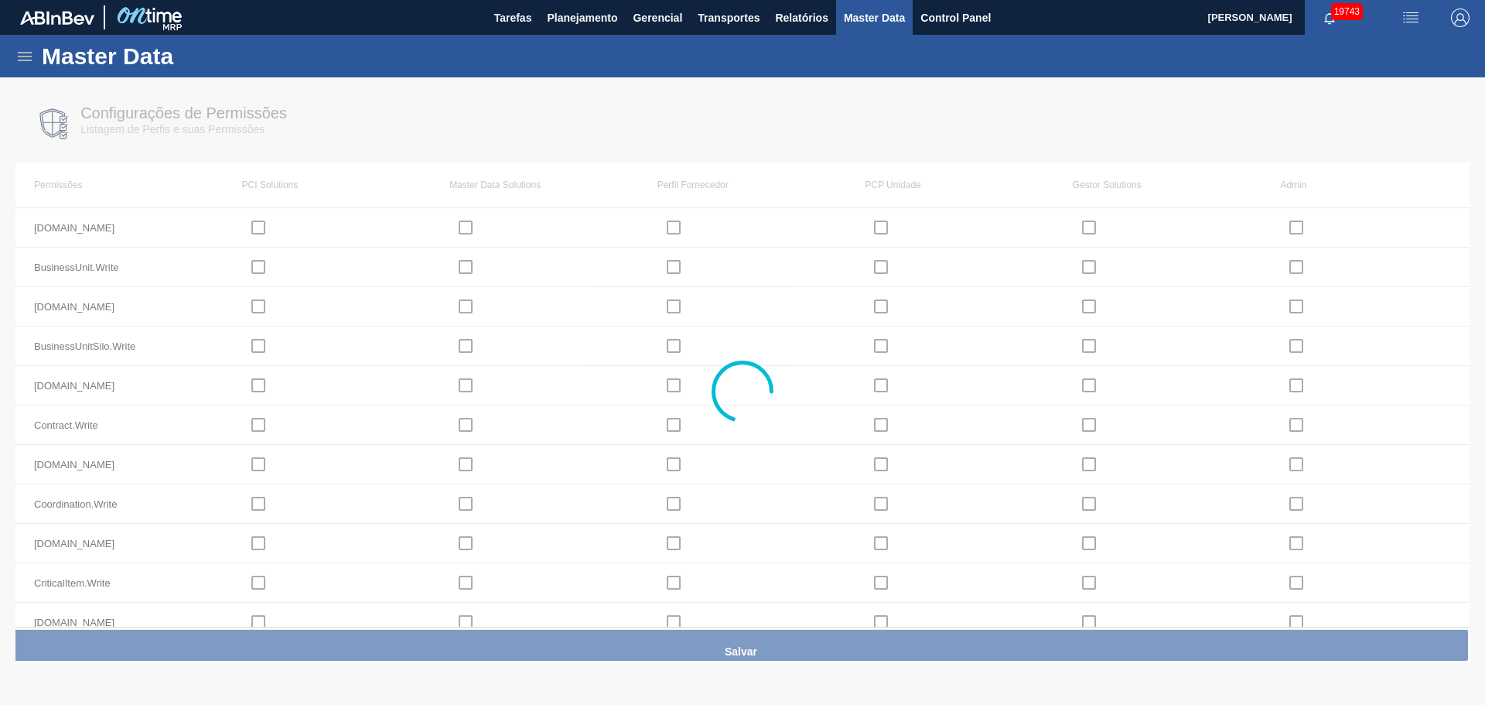
checkbox input "true"
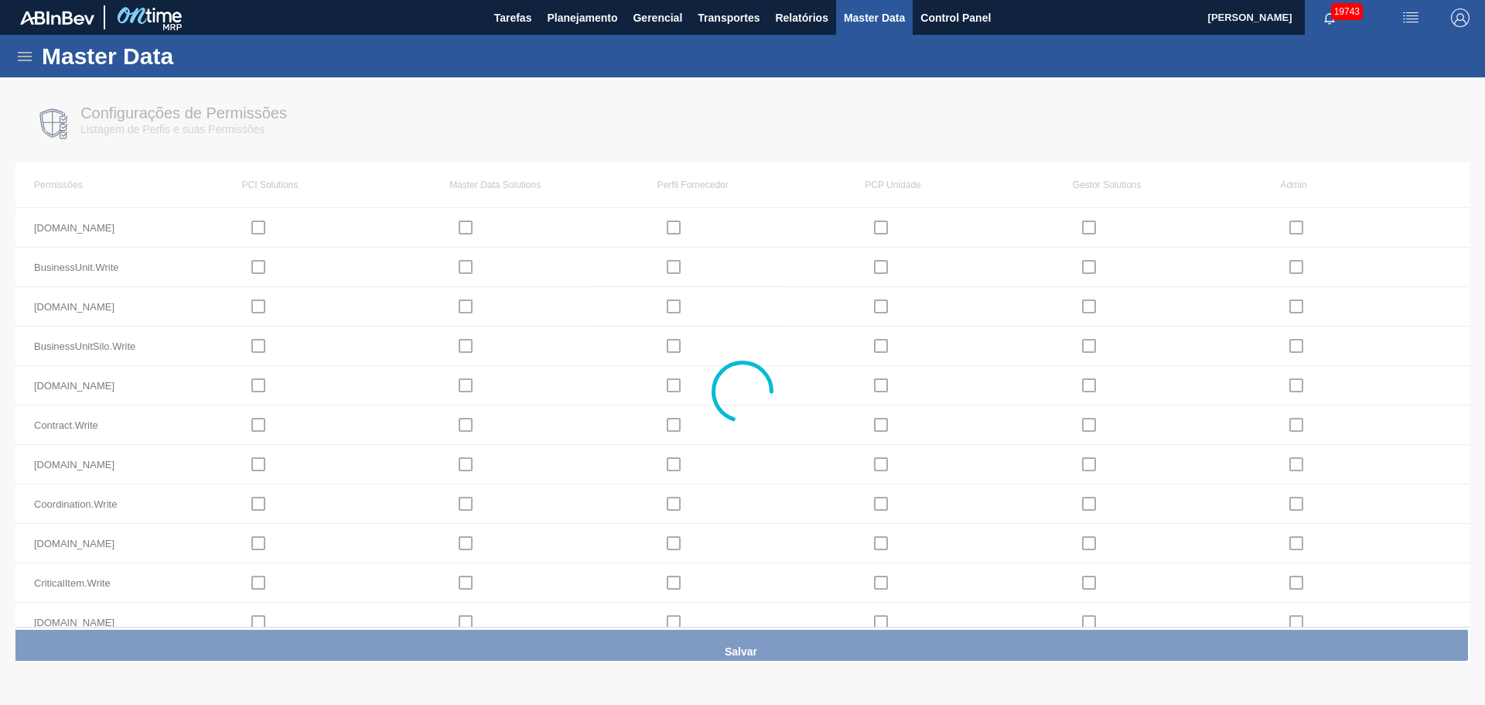
checkbox input "true"
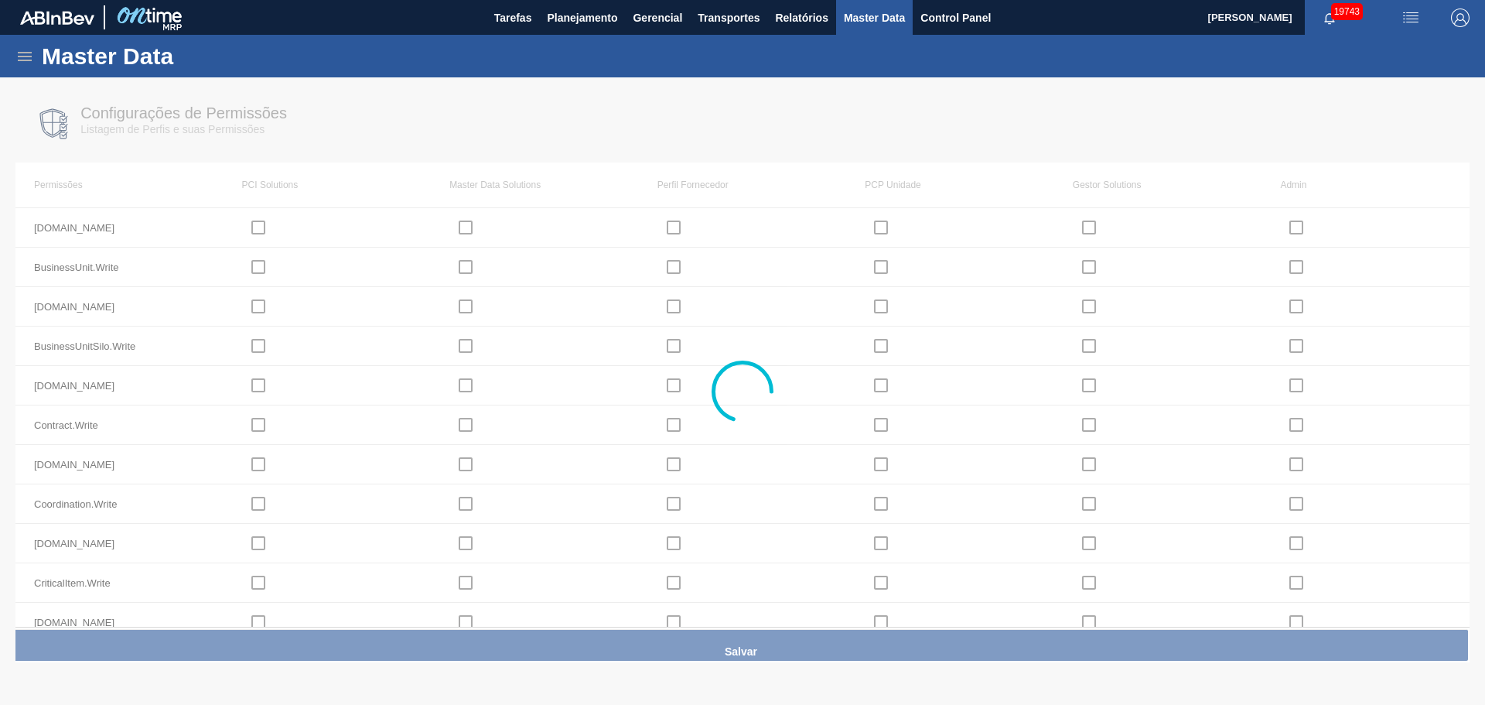
checkbox input "true"
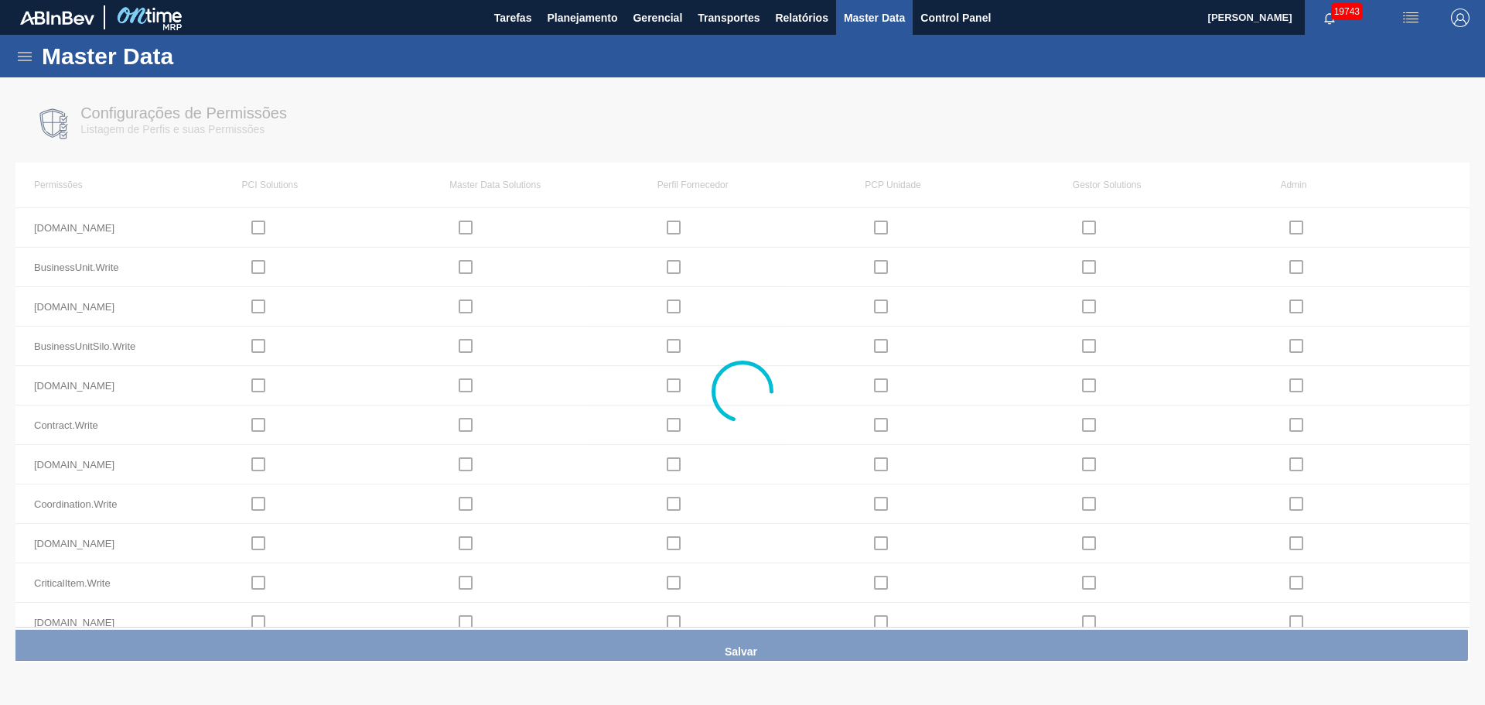
checkbox input "true"
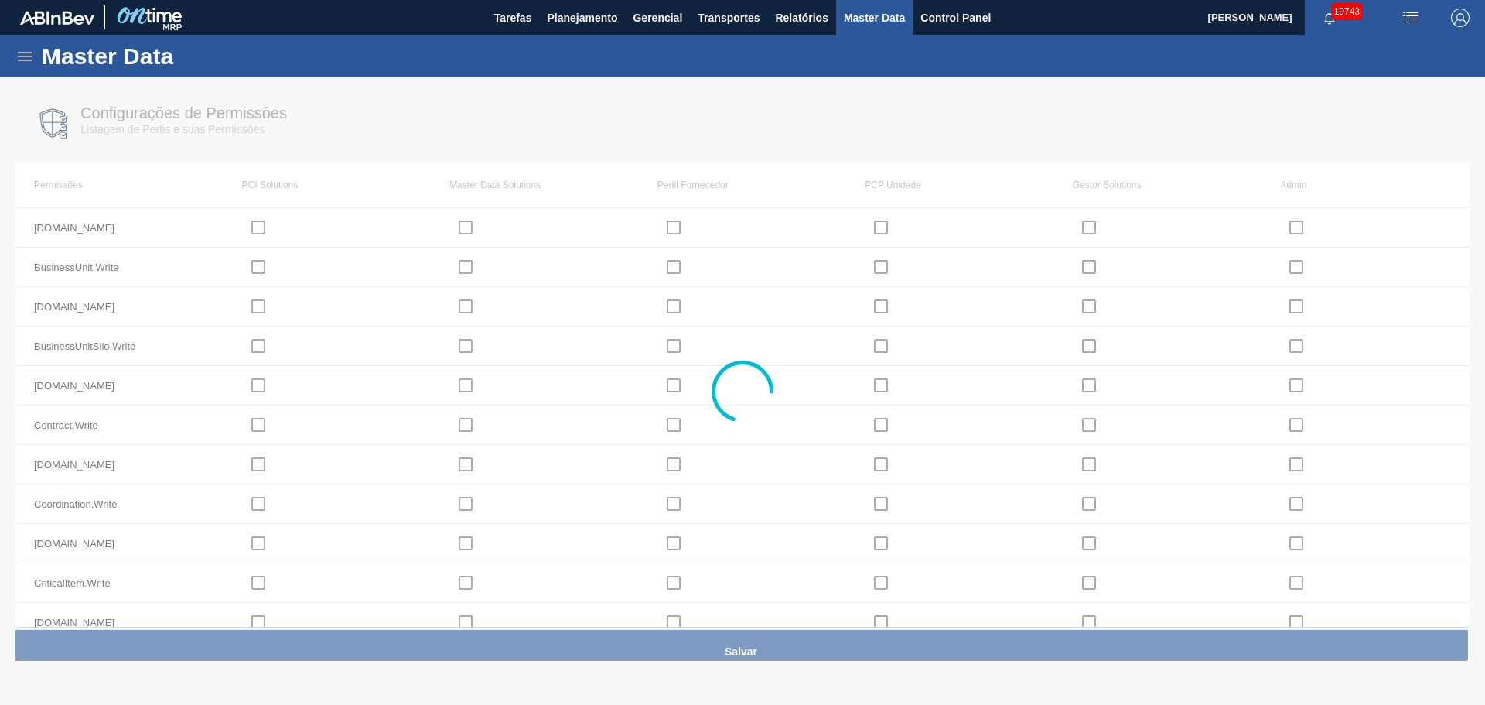
checkbox input "true"
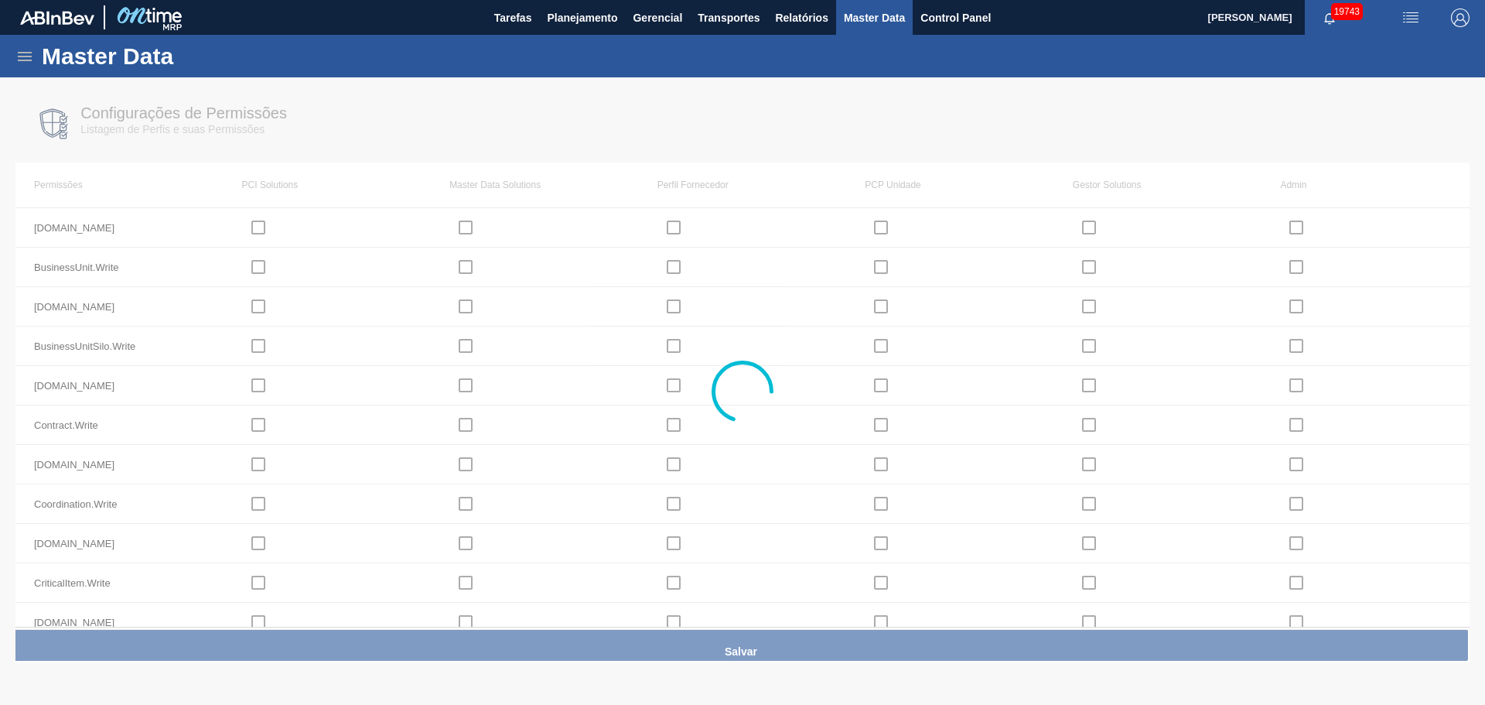
checkbox input "true"
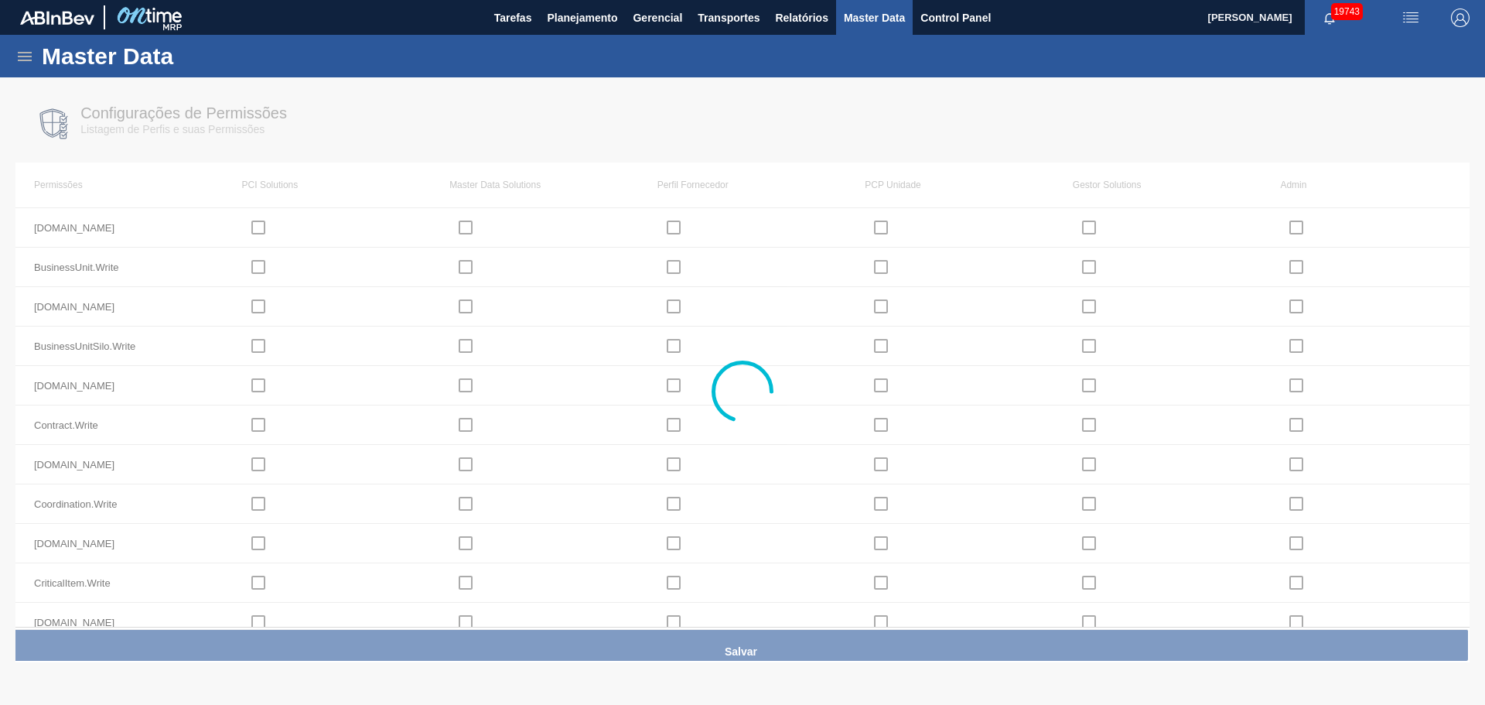
checkbox input "true"
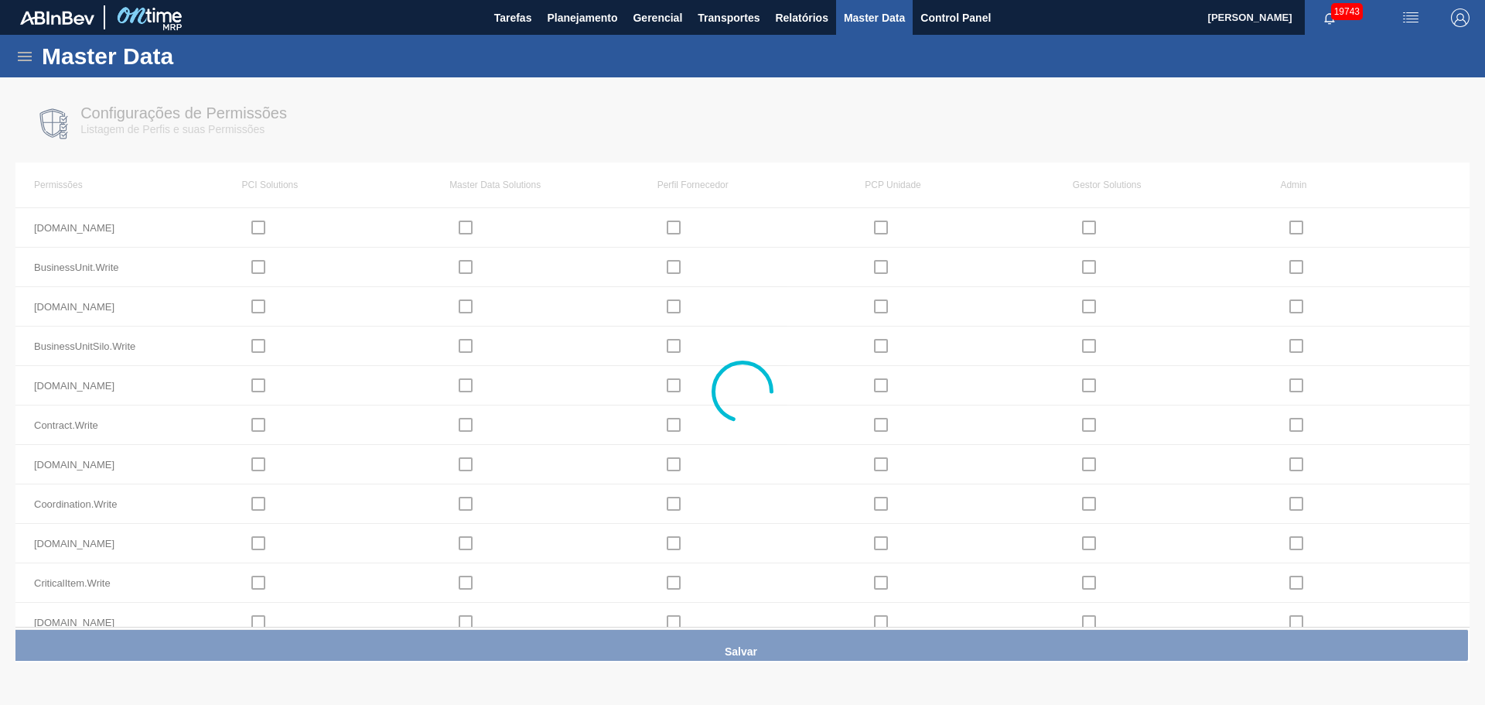
checkbox input "true"
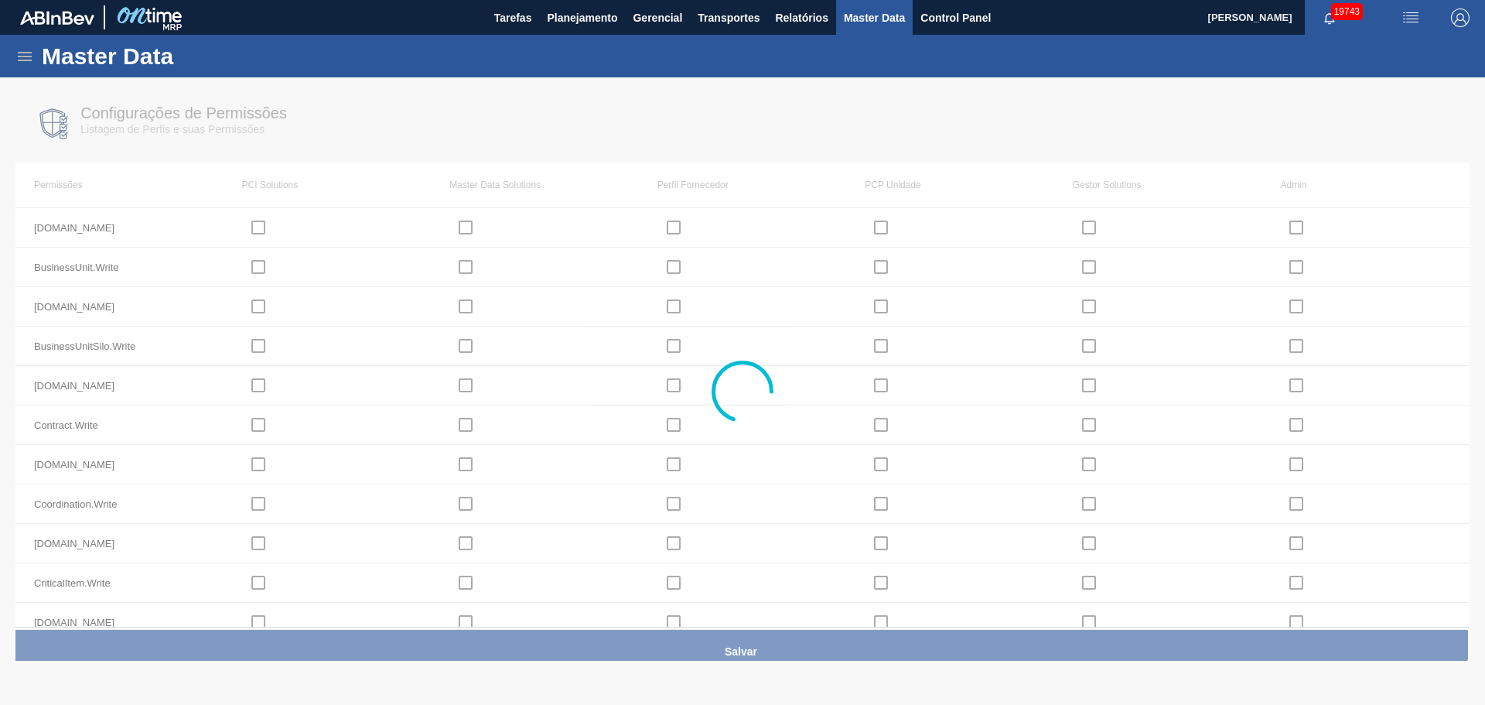
checkbox input "true"
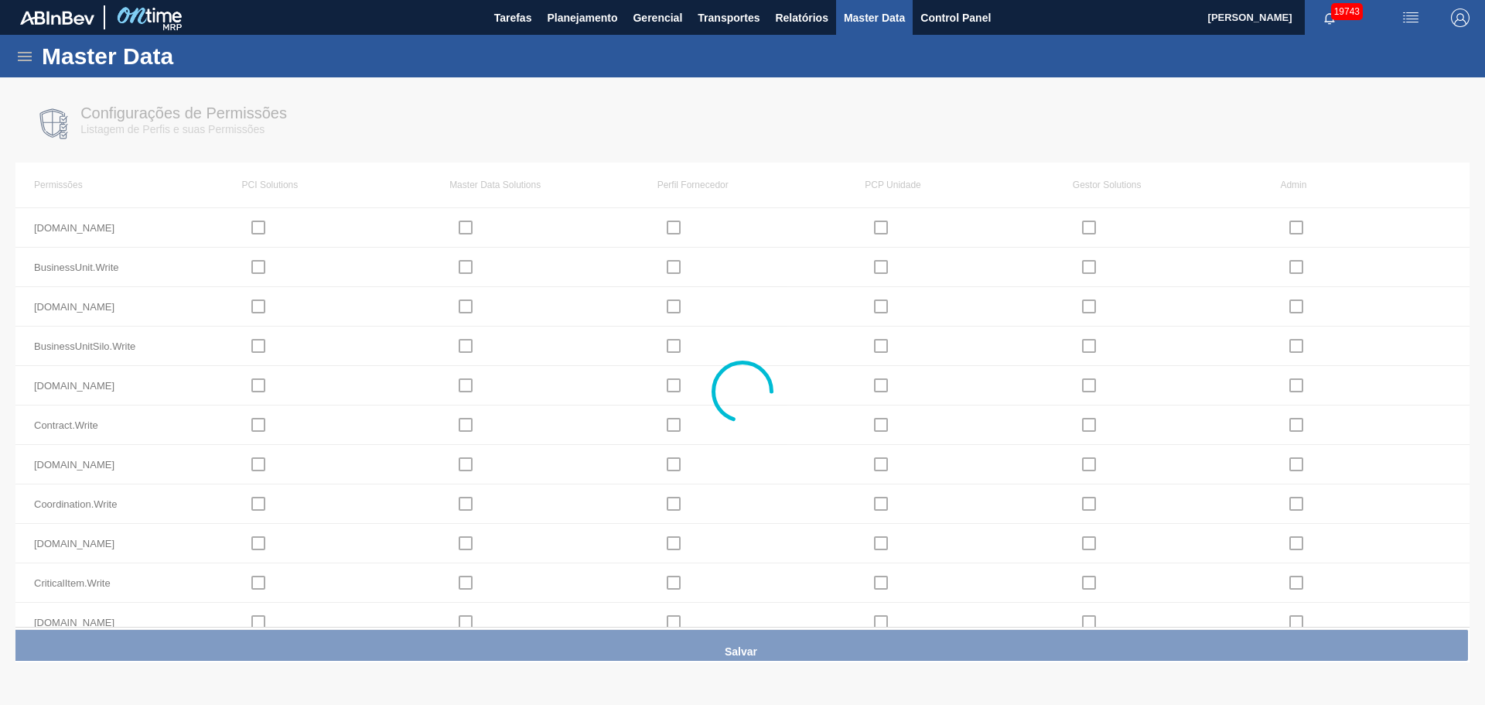
checkbox input "true"
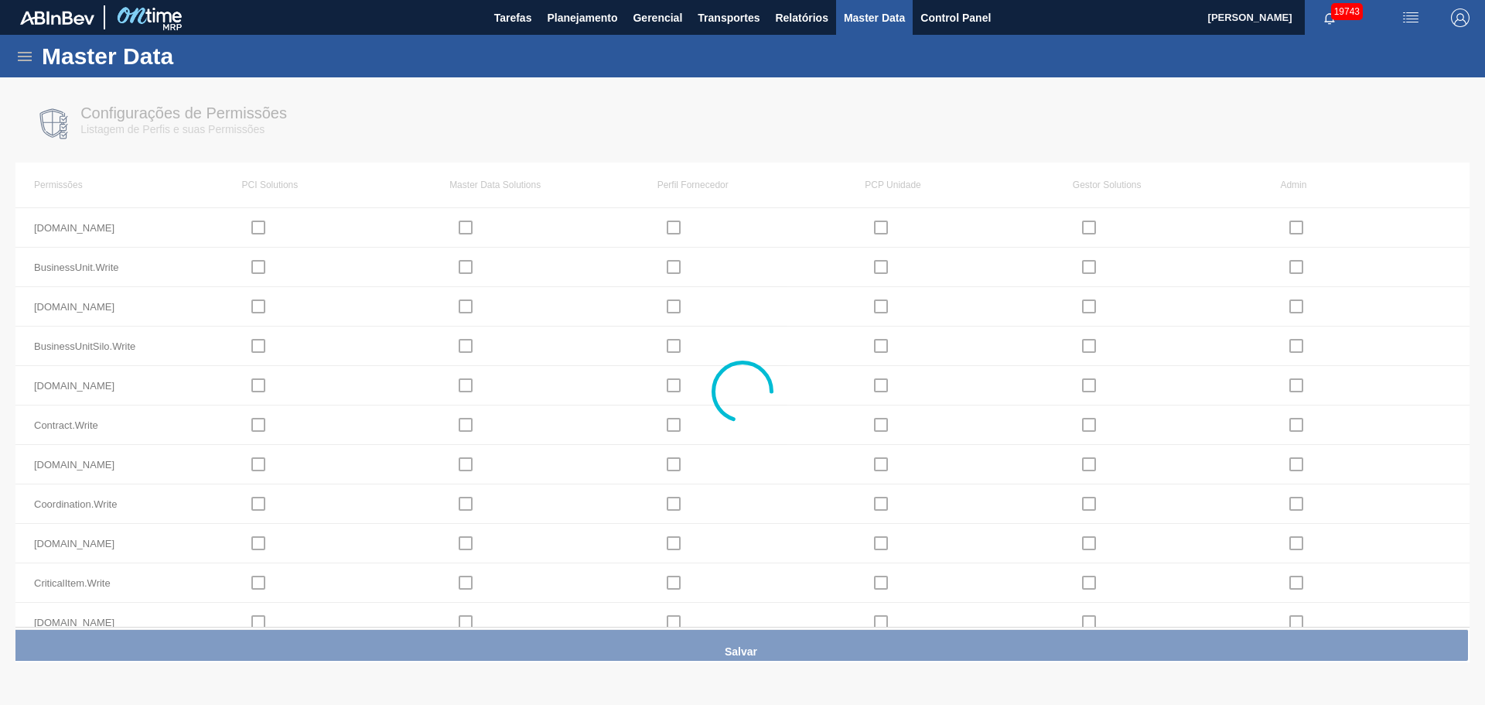
checkbox input "true"
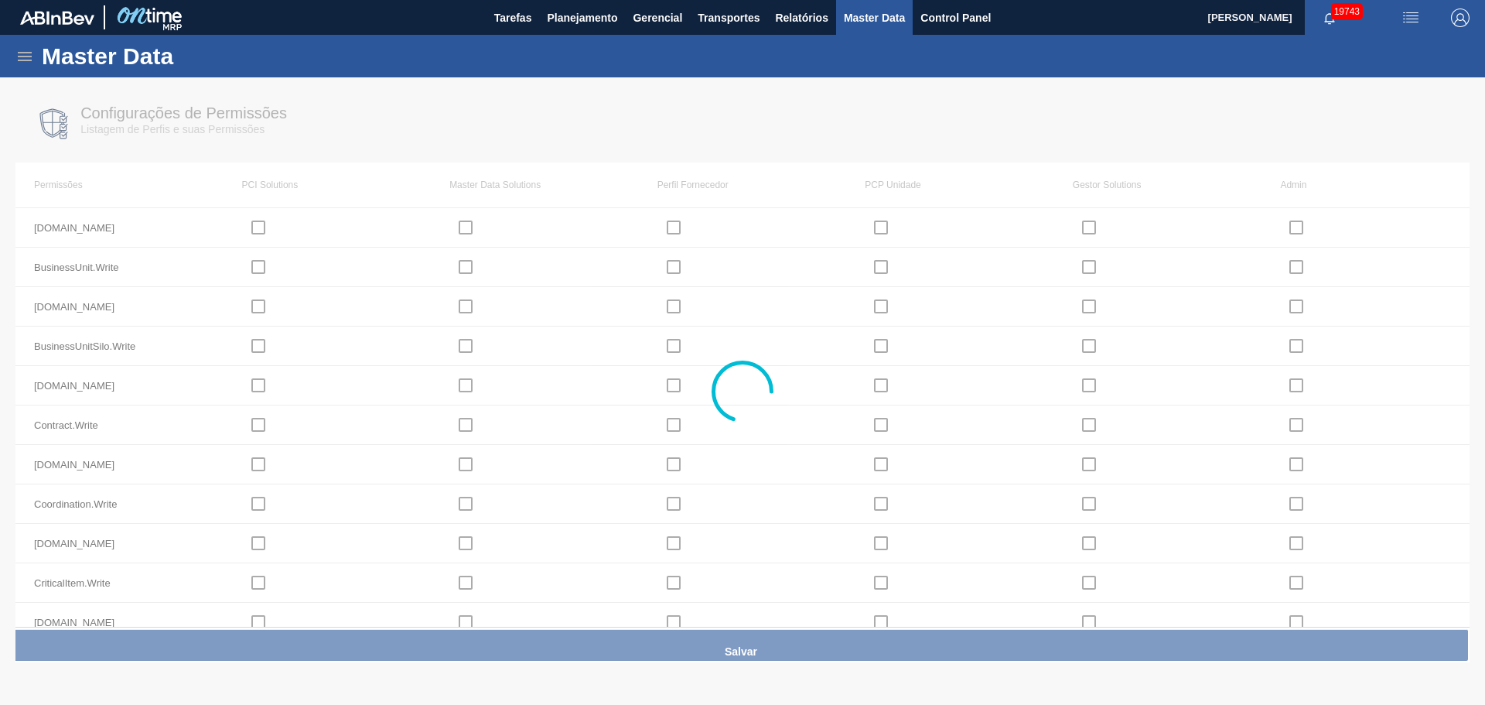
checkbox input "true"
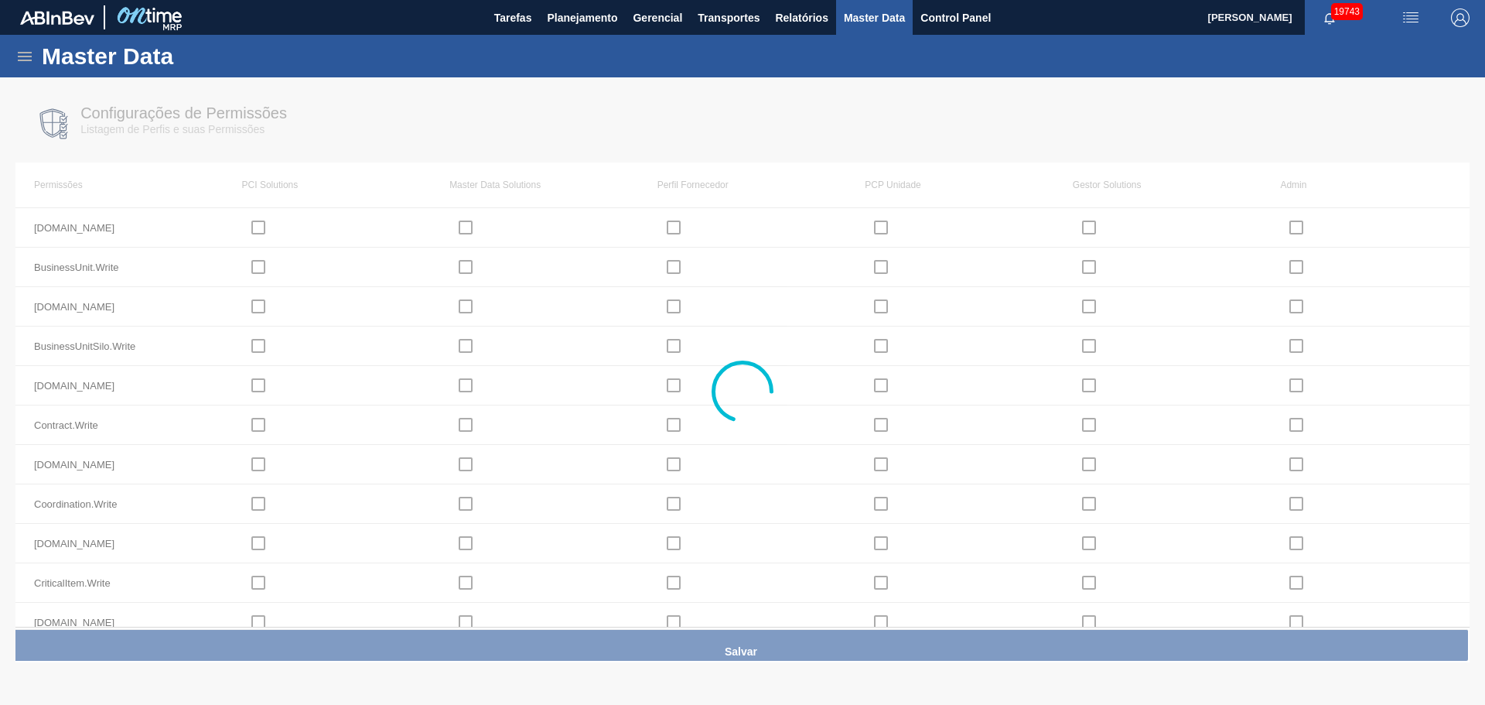
checkbox input "true"
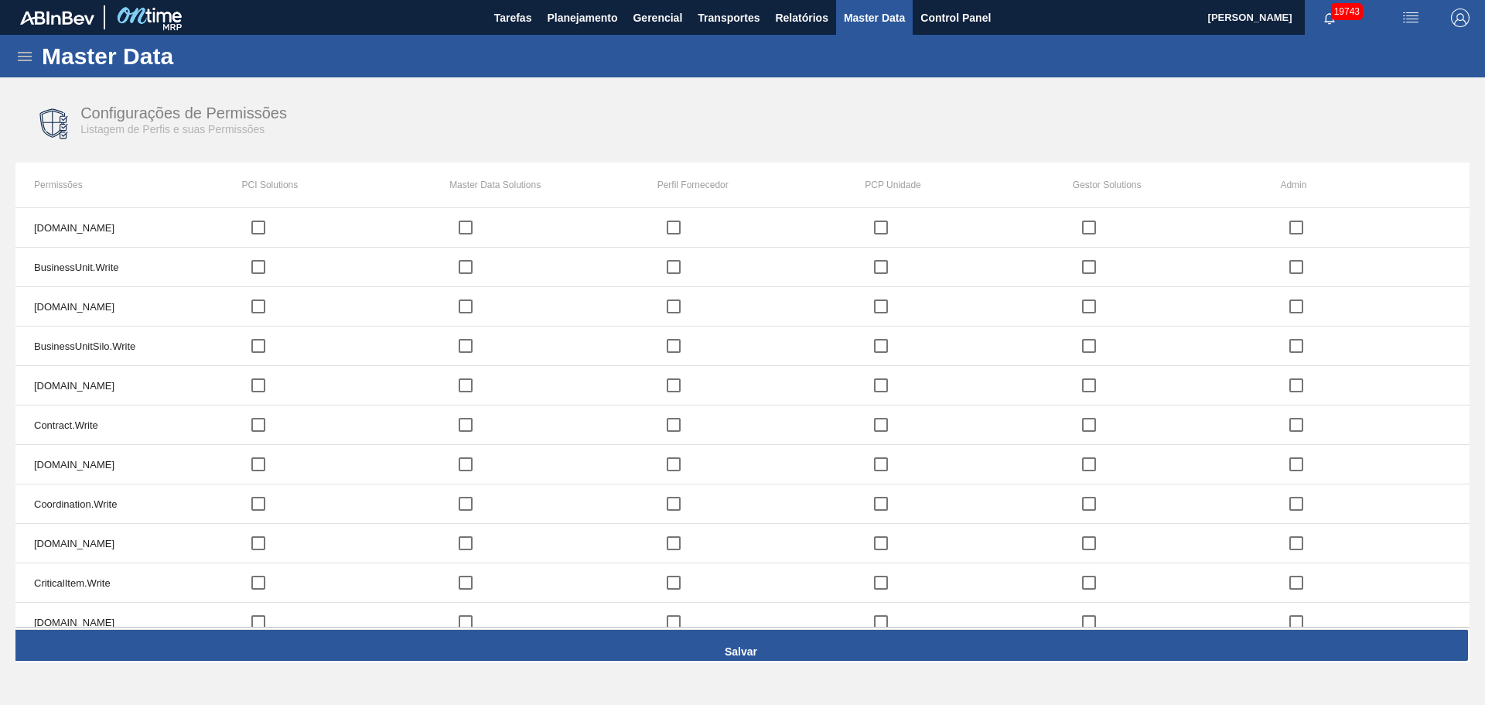
click at [21, 57] on icon at bounding box center [24, 56] width 19 height 19
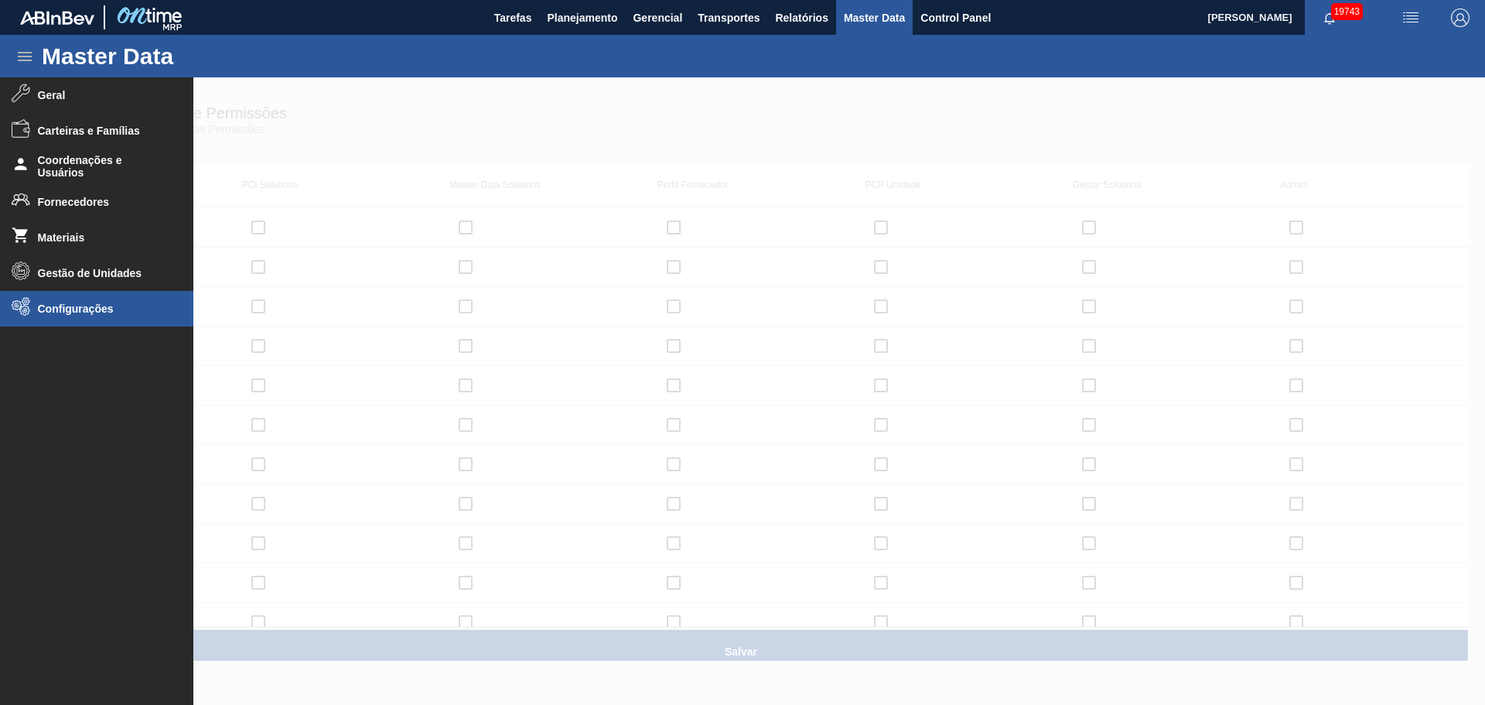
click at [84, 307] on span "Configurações" at bounding box center [102, 308] width 128 height 12
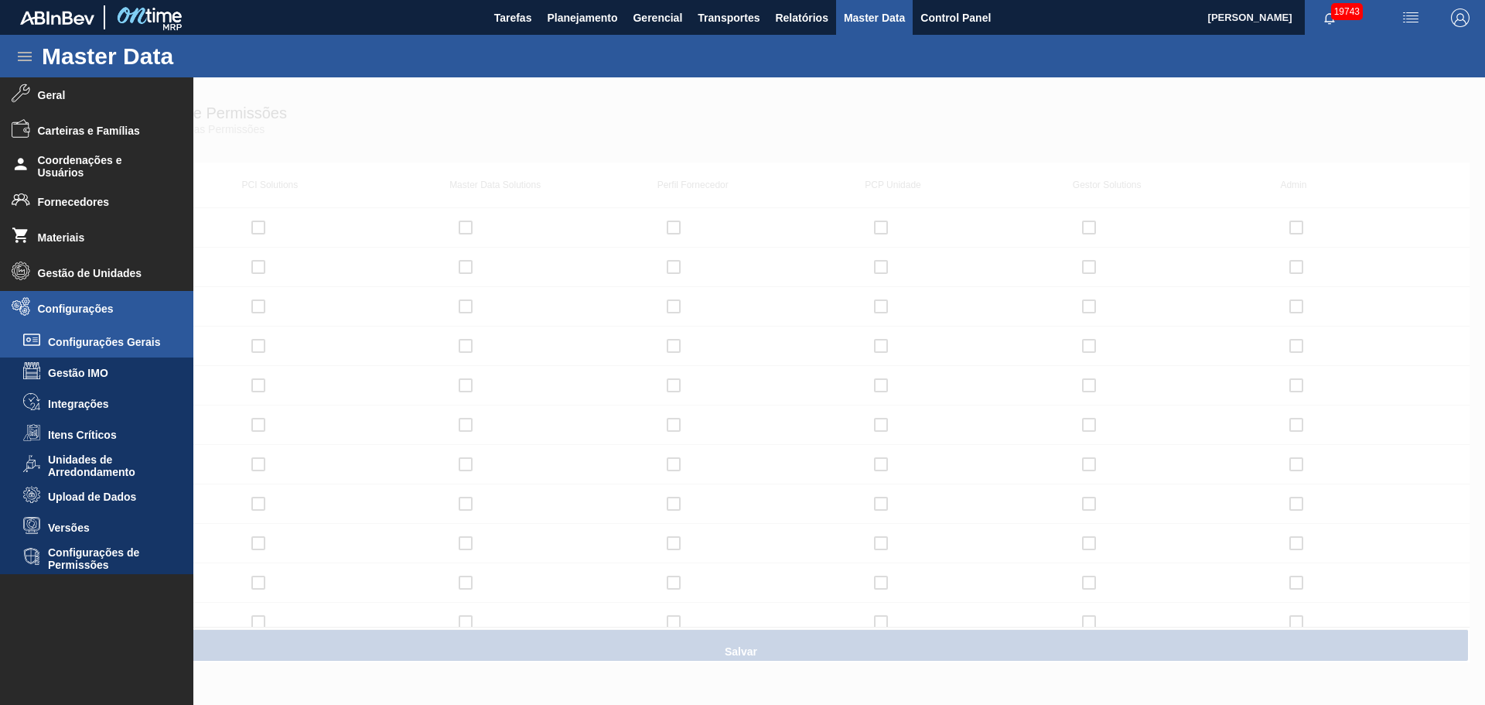
click at [111, 346] on span "Configurações Gerais" at bounding box center [107, 342] width 119 height 12
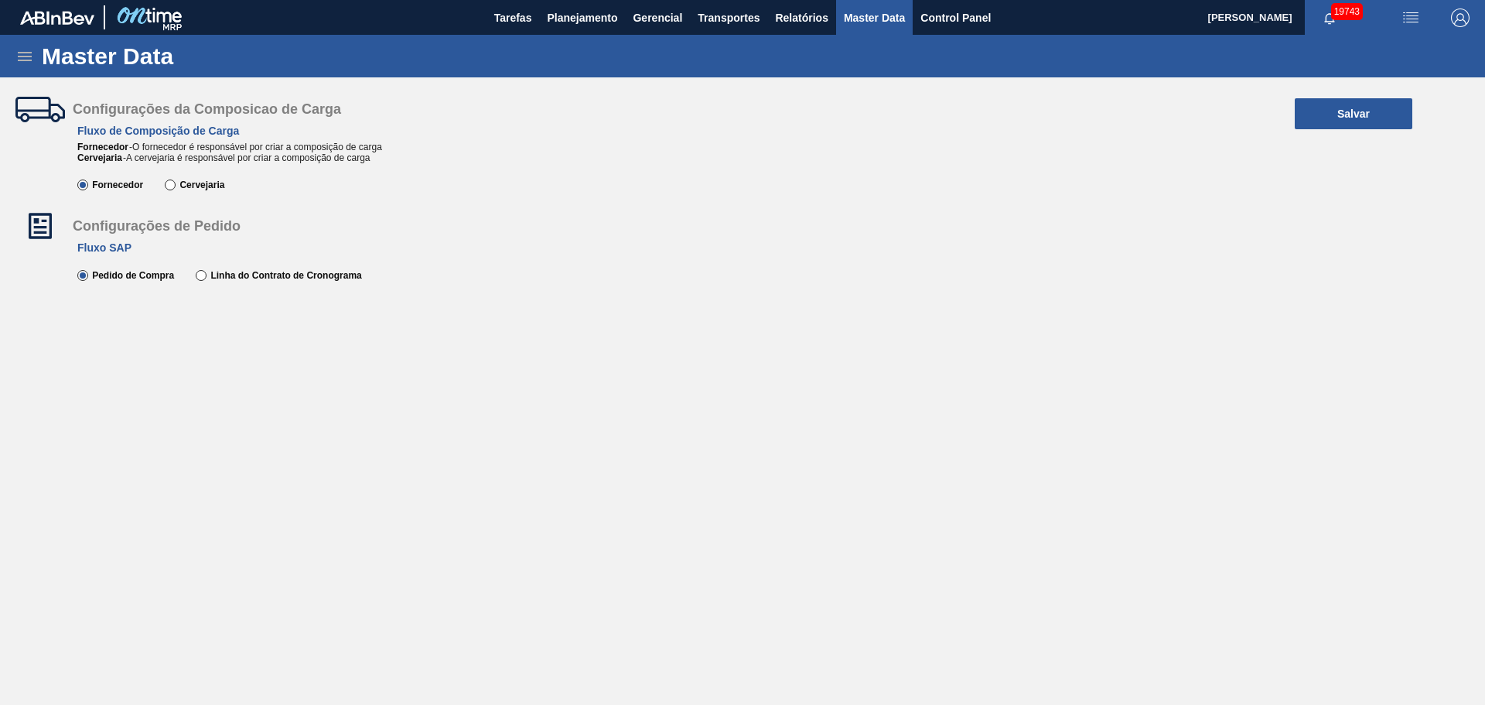
click at [407, 249] on h4 "Fluxo SAP" at bounding box center [651, 247] width 1148 height 12
click at [26, 54] on icon at bounding box center [24, 56] width 19 height 19
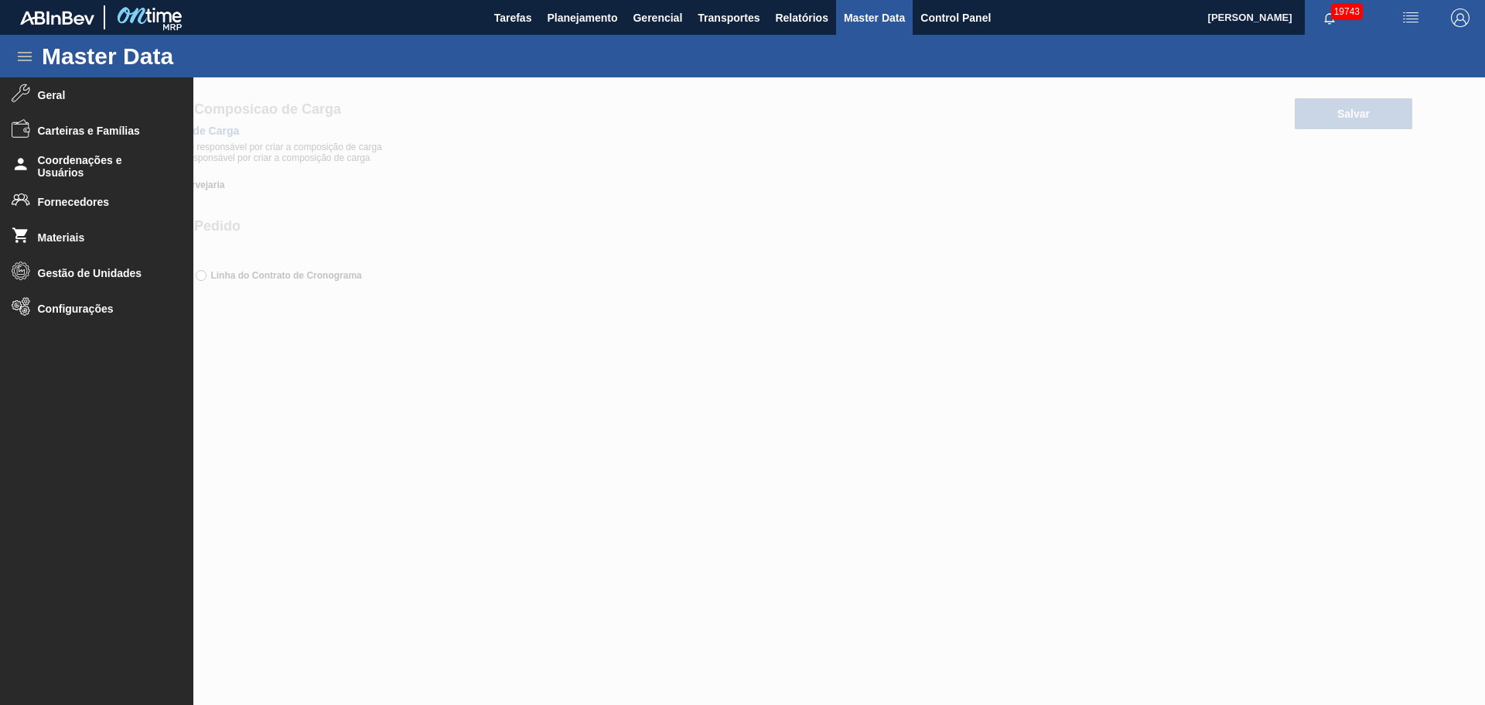
click at [655, 437] on div at bounding box center [742, 390] width 1485 height 627
